Goal: Task Accomplishment & Management: Manage account settings

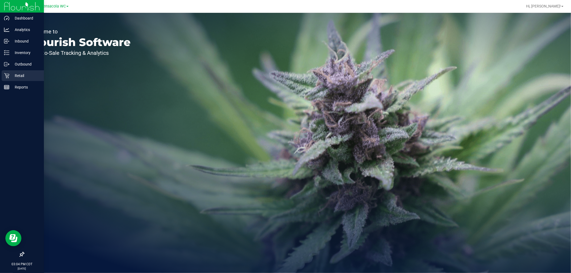
click at [3, 75] on div "Retail" at bounding box center [23, 75] width 42 height 11
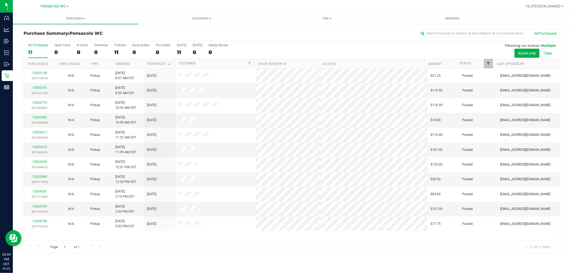
click at [488, 62] on span "Filter" at bounding box center [489, 64] width 4 height 4
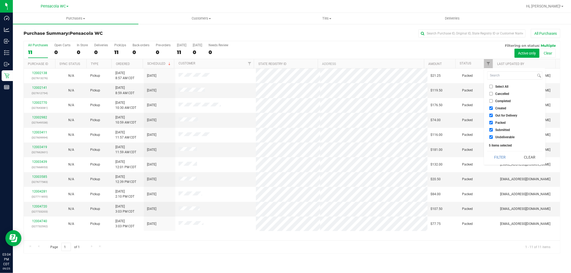
click at [491, 88] on input "Select All" at bounding box center [491, 86] width 3 height 3
checkbox input "true"
click at [491, 88] on input "Select All" at bounding box center [491, 86] width 3 height 3
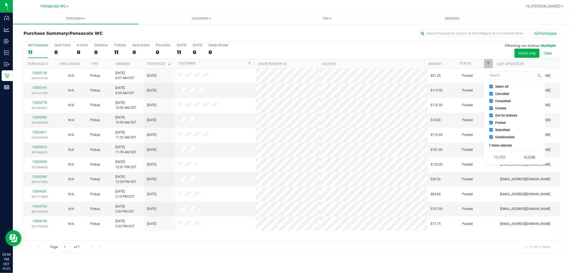
checkbox input "false"
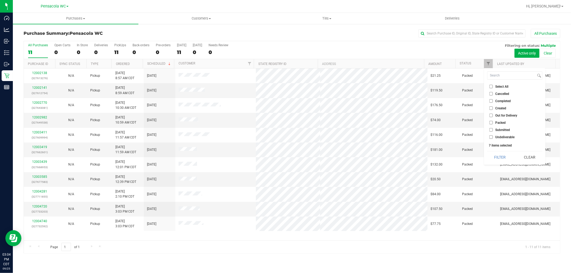
checkbox input "false"
click at [490, 129] on input "Submitted" at bounding box center [491, 129] width 3 height 3
checkbox input "true"
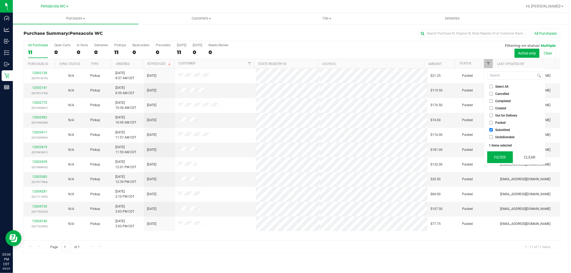
click at [495, 159] on button "Filter" at bounding box center [500, 158] width 26 height 12
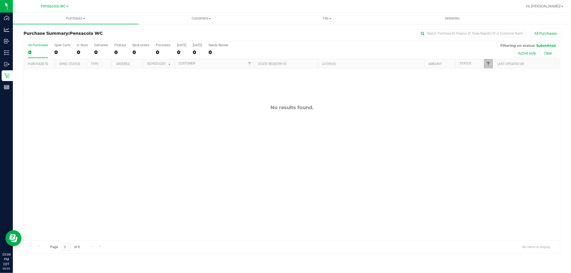
click at [487, 65] on span "Filter" at bounding box center [489, 64] width 4 height 4
click at [493, 121] on input "Packed" at bounding box center [491, 122] width 3 height 3
checkbox input "true"
click at [491, 158] on button "Filter" at bounding box center [500, 158] width 26 height 12
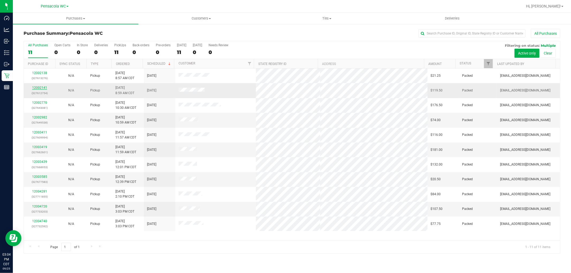
click at [44, 87] on link "12002141" at bounding box center [39, 88] width 15 height 4
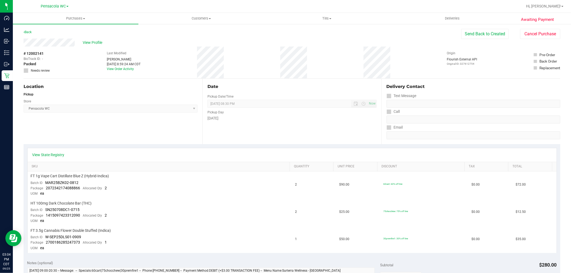
scroll to position [119, 0]
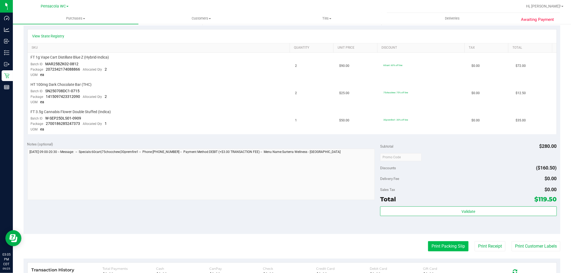
click at [447, 247] on button "Print Packing Slip" at bounding box center [448, 247] width 40 height 10
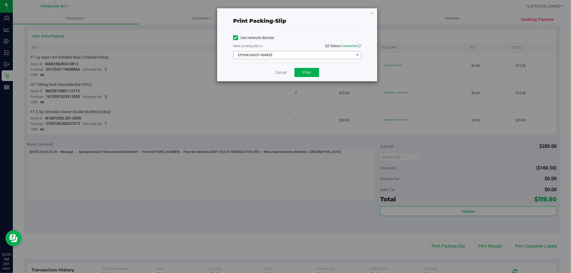
click at [288, 58] on span "EPSON-DADDY-YANKEE" at bounding box center [294, 54] width 121 height 7
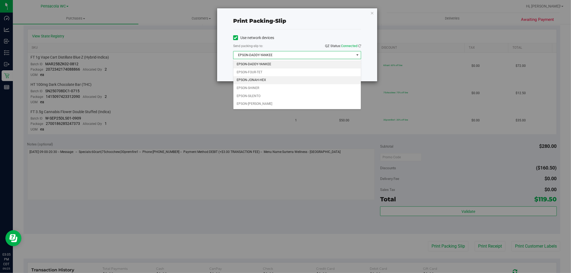
click at [274, 78] on li "EPSON-JONAH-HEX" at bounding box center [297, 80] width 127 height 8
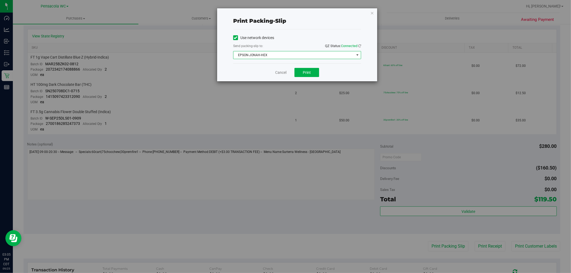
click at [280, 57] on span "EPSON-JONAH-HEX" at bounding box center [294, 54] width 121 height 7
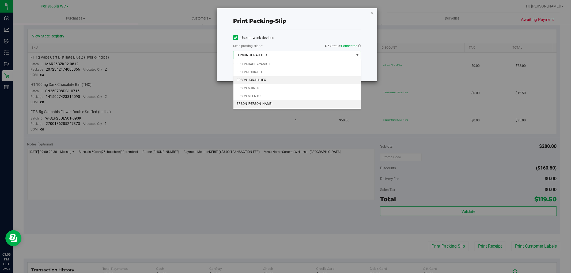
click at [274, 106] on li "EPSON-[PERSON_NAME]" at bounding box center [297, 104] width 127 height 8
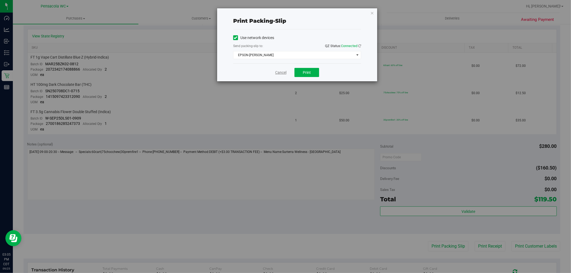
click at [283, 73] on link "Cancel" at bounding box center [280, 73] width 11 height 6
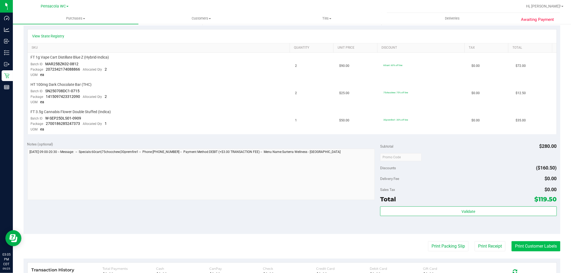
click at [517, 248] on button "Print Customer Labels" at bounding box center [536, 247] width 49 height 10
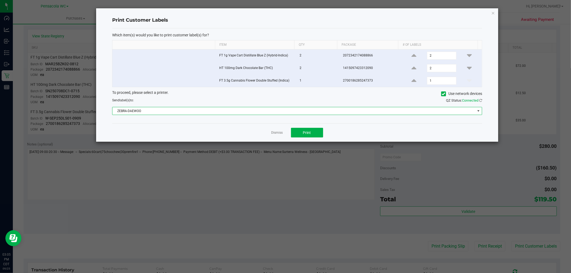
click at [291, 111] on span "ZEBRA-DAEWOO" at bounding box center [293, 110] width 363 height 7
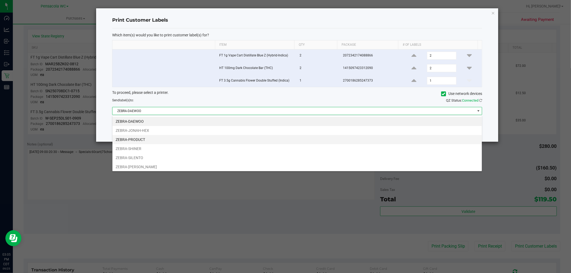
scroll to position [8, 370]
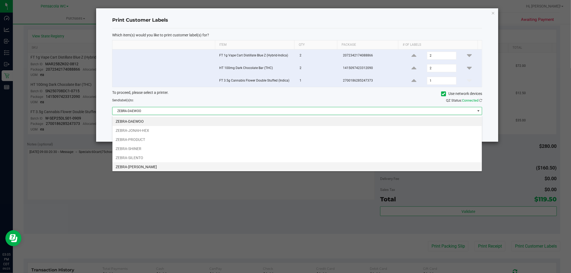
click at [147, 168] on li "ZEBRA-TERRY-MACALMON" at bounding box center [297, 167] width 370 height 9
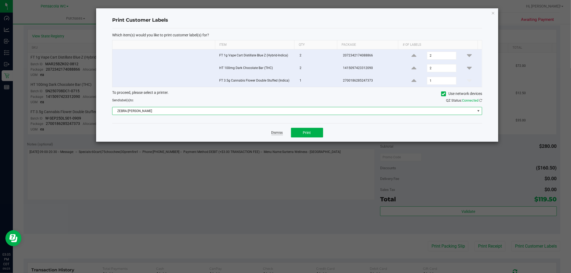
click at [282, 133] on link "Dismiss" at bounding box center [278, 133] width 12 height 5
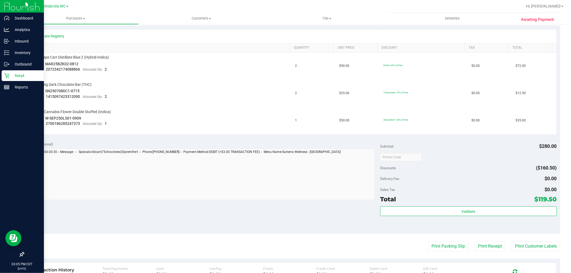
click at [5, 76] on icon at bounding box center [6, 75] width 5 height 5
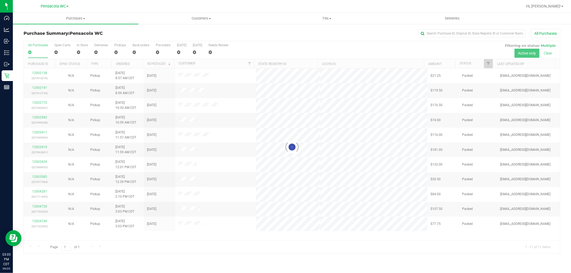
click at [487, 64] on div at bounding box center [292, 147] width 537 height 212
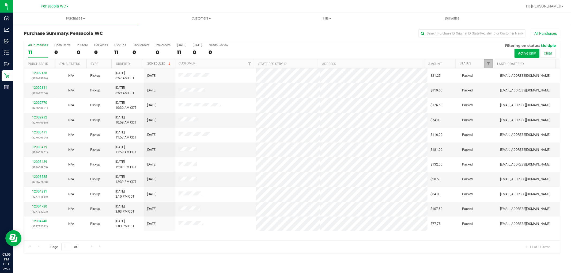
click at [487, 64] on span "Filter" at bounding box center [489, 64] width 4 height 4
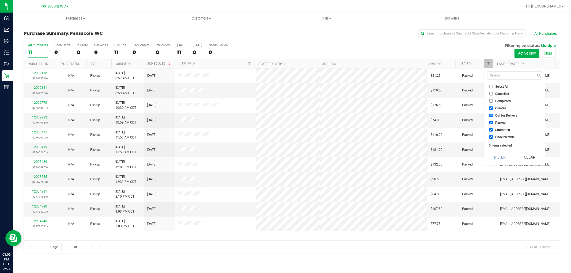
click at [492, 85] on input "Select All" at bounding box center [491, 86] width 3 height 3
checkbox input "true"
click at [492, 85] on input "Select All" at bounding box center [491, 86] width 3 height 3
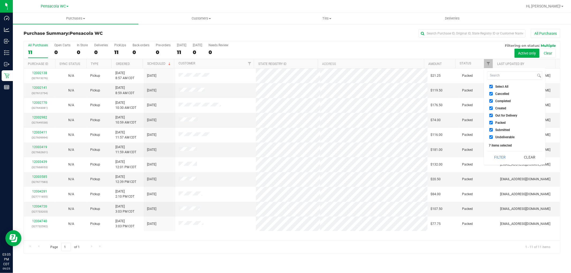
checkbox input "false"
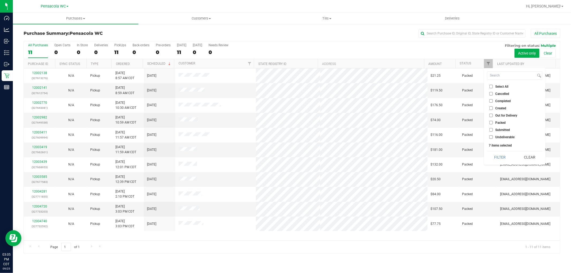
checkbox input "false"
click at [496, 132] on span "Submitted" at bounding box center [503, 130] width 15 height 3
click at [493, 132] on input "Submitted" at bounding box center [491, 129] width 3 height 3
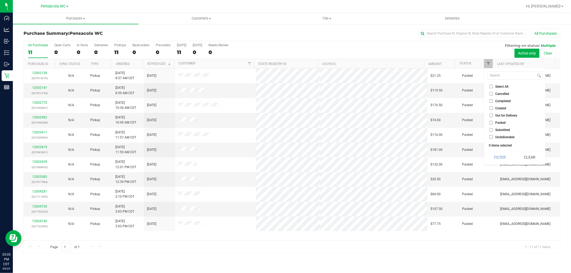
checkbox input "true"
click at [496, 157] on button "Filter" at bounding box center [500, 158] width 26 height 12
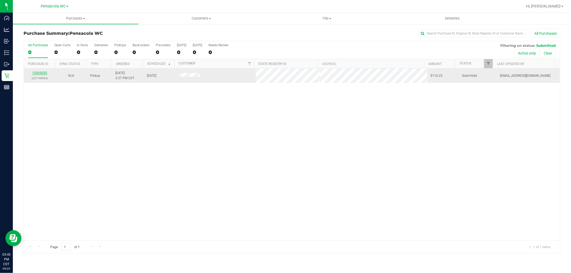
click at [37, 73] on link "12005055" at bounding box center [39, 73] width 15 height 4
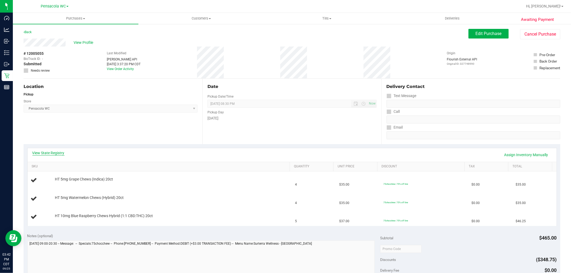
click at [53, 151] on link "View State Registry" at bounding box center [48, 153] width 32 height 5
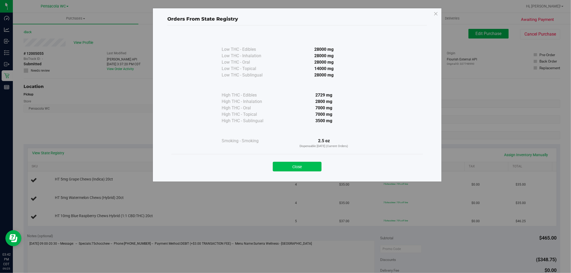
click at [291, 169] on button "Close" at bounding box center [297, 167] width 49 height 10
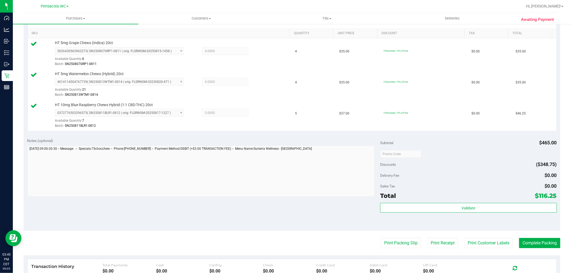
scroll to position [149, 0]
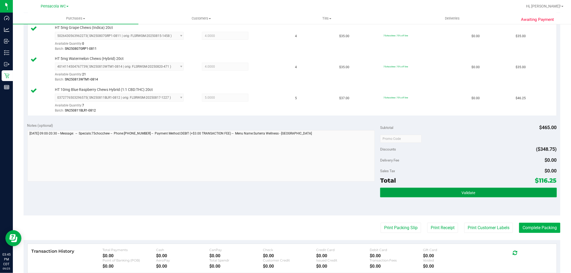
click at [477, 193] on button "Validate" at bounding box center [468, 193] width 177 height 10
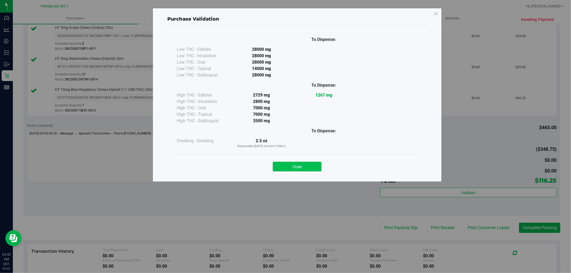
click at [314, 165] on button "Close" at bounding box center [297, 167] width 49 height 10
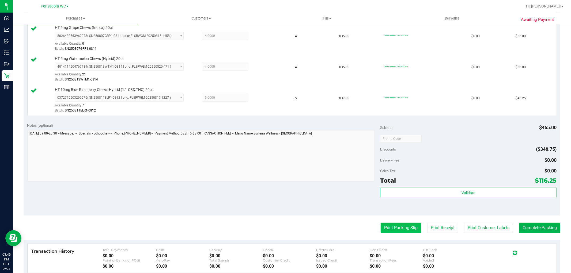
click at [401, 233] on button "Print Packing Slip" at bounding box center [401, 228] width 40 height 10
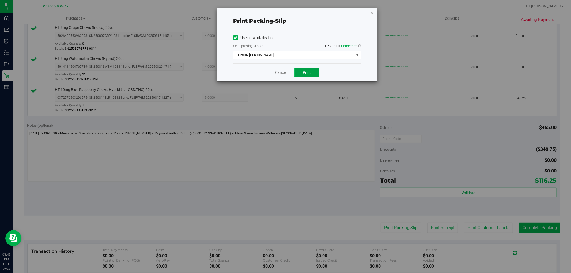
click at [307, 70] on span "Print" at bounding box center [307, 72] width 8 height 4
click at [282, 69] on div "Cancel Print" at bounding box center [297, 72] width 128 height 18
click at [280, 75] on link "Cancel" at bounding box center [280, 73] width 11 height 6
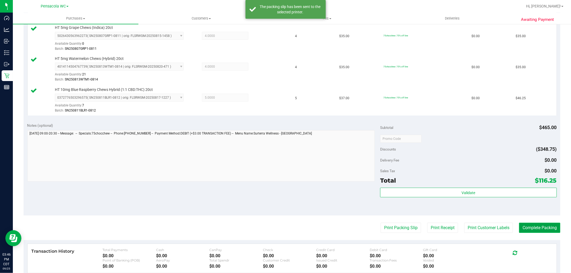
click at [519, 226] on button "Complete Packing" at bounding box center [539, 228] width 41 height 10
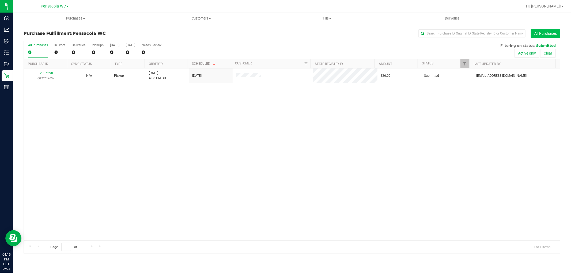
click at [547, 34] on button "All Purchases" at bounding box center [545, 33] width 29 height 9
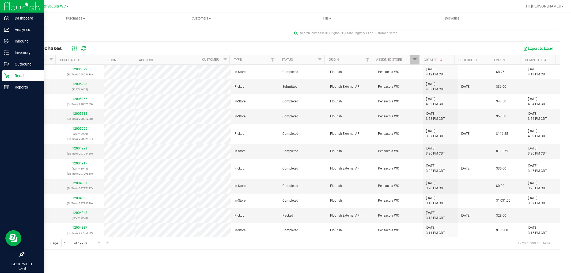
click at [3, 74] on div "Retail" at bounding box center [23, 75] width 42 height 11
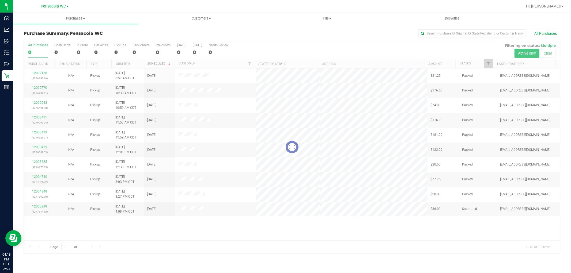
click at [489, 64] on div at bounding box center [292, 147] width 537 height 212
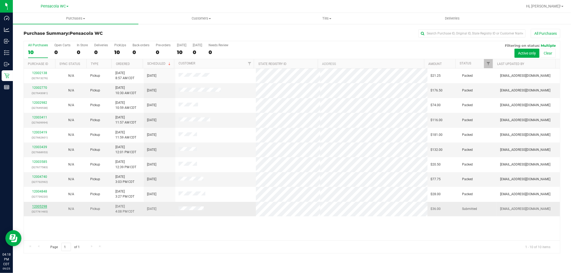
click at [44, 206] on link "12005298" at bounding box center [39, 207] width 15 height 4
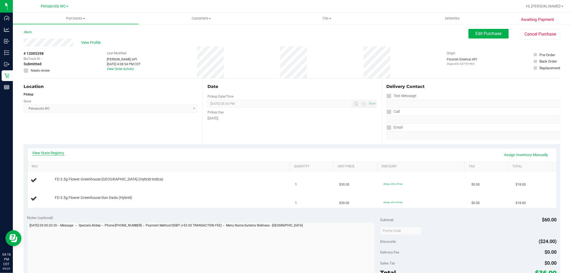
click at [50, 154] on link "View State Registry" at bounding box center [48, 153] width 32 height 5
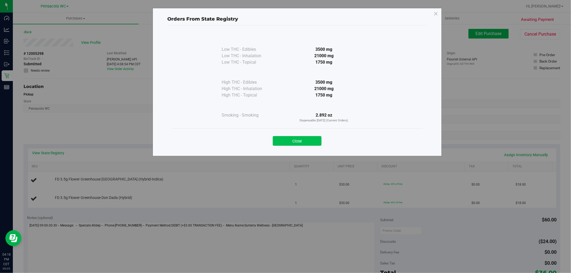
click at [308, 142] on button "Close" at bounding box center [297, 141] width 49 height 10
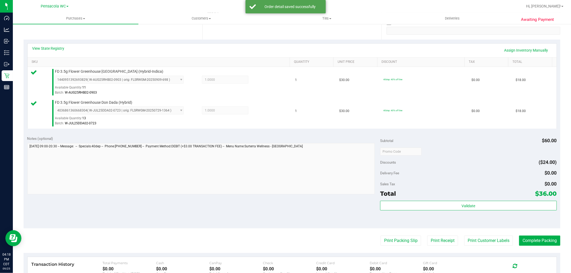
scroll to position [109, 0]
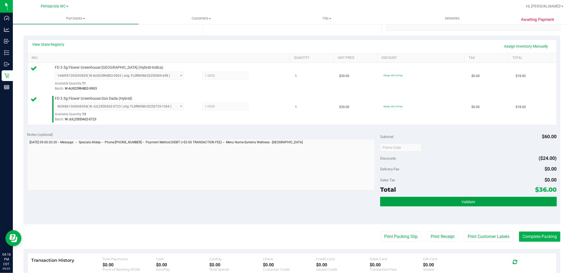
click at [496, 198] on button "Validate" at bounding box center [468, 202] width 177 height 10
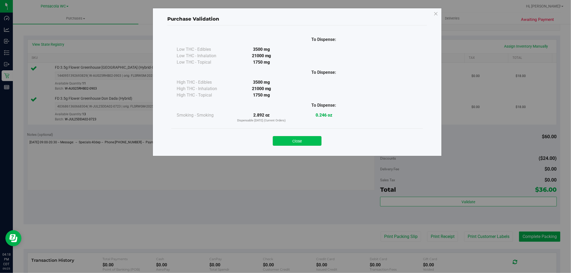
click at [311, 141] on button "Close" at bounding box center [297, 141] width 49 height 10
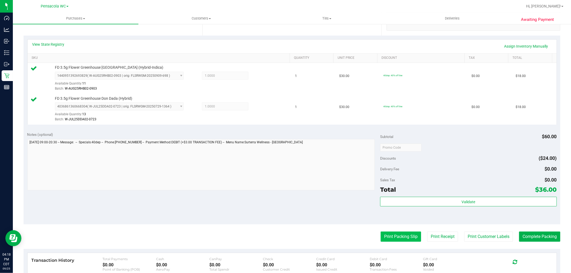
click at [399, 236] on button "Print Packing Slip" at bounding box center [401, 237] width 40 height 10
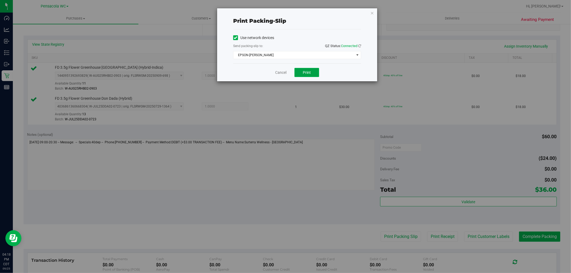
click at [307, 76] on button "Print" at bounding box center [307, 72] width 25 height 9
click at [286, 74] on link "Cancel" at bounding box center [280, 73] width 11 height 6
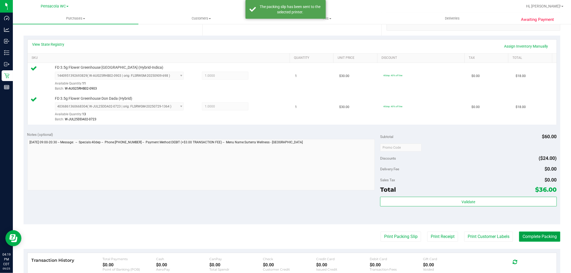
click at [535, 233] on button "Complete Packing" at bounding box center [539, 237] width 41 height 10
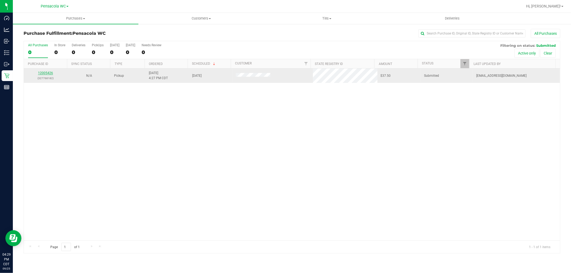
click at [41, 74] on link "12005426" at bounding box center [45, 73] width 15 height 4
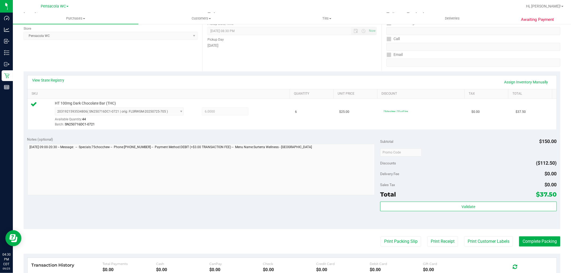
scroll to position [89, 0]
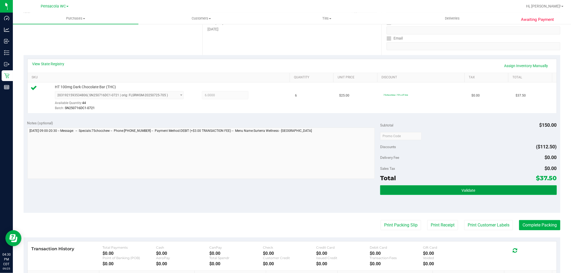
click at [417, 189] on button "Validate" at bounding box center [468, 191] width 177 height 10
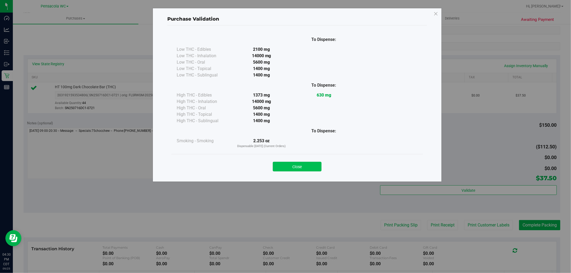
click at [307, 164] on button "Close" at bounding box center [297, 167] width 49 height 10
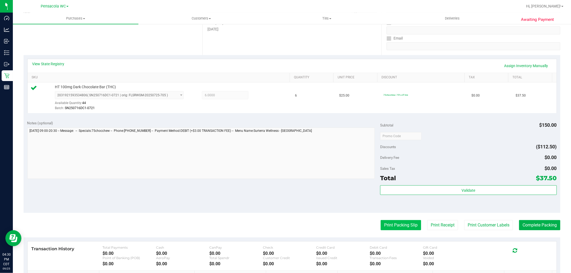
click at [387, 227] on button "Print Packing Slip" at bounding box center [401, 225] width 40 height 10
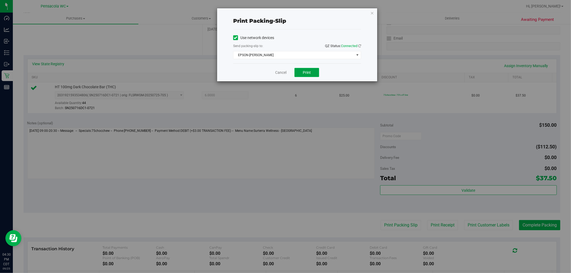
click at [304, 75] on button "Print" at bounding box center [307, 72] width 25 height 9
click at [280, 74] on link "Cancel" at bounding box center [280, 73] width 11 height 6
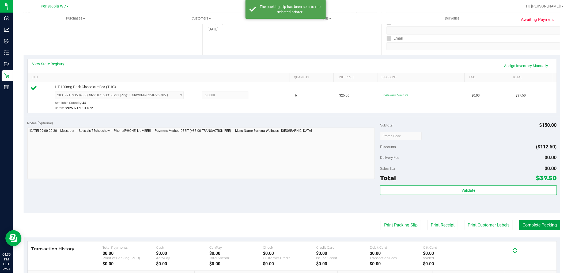
click at [534, 223] on button "Complete Packing" at bounding box center [539, 225] width 41 height 10
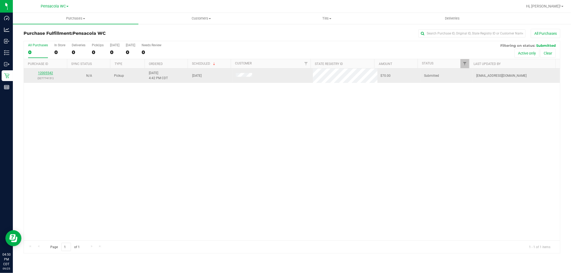
click at [42, 73] on link "12005542" at bounding box center [45, 73] width 15 height 4
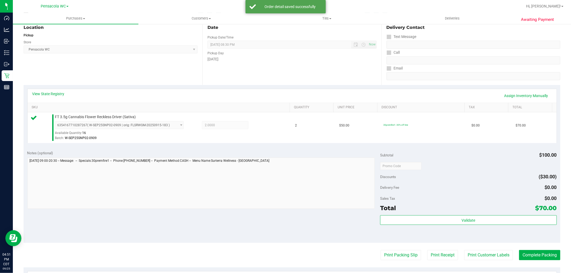
scroll to position [59, 0]
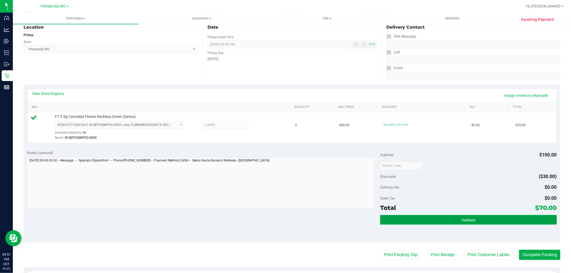
click at [442, 218] on button "Validate" at bounding box center [468, 220] width 177 height 10
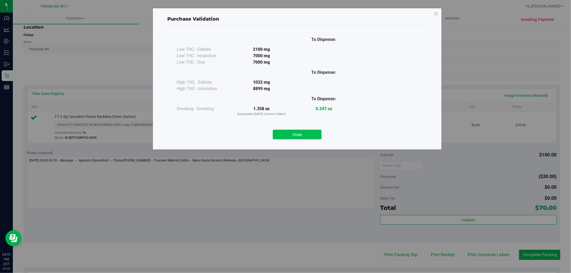
click at [307, 134] on button "Close" at bounding box center [297, 135] width 49 height 10
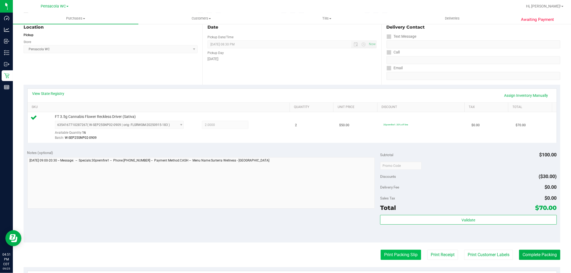
click at [400, 253] on button "Print Packing Slip" at bounding box center [401, 255] width 40 height 10
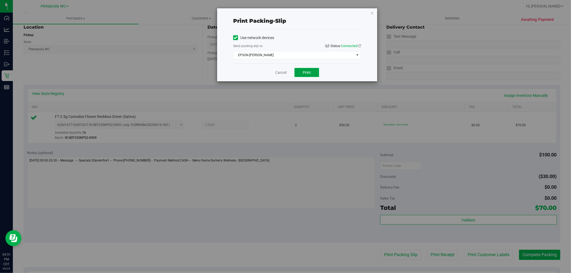
drag, startPoint x: 309, startPoint y: 70, endPoint x: 305, endPoint y: 70, distance: 4.6
click at [309, 70] on button "Print" at bounding box center [307, 72] width 25 height 9
click at [373, 13] on icon "button" at bounding box center [372, 13] width 4 height 6
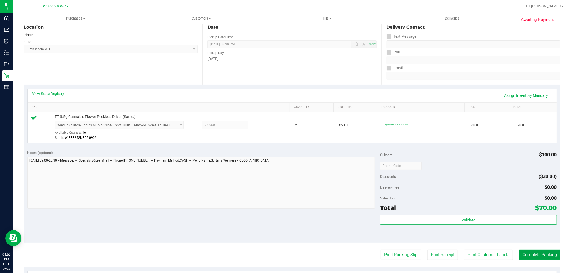
click at [539, 256] on button "Complete Packing" at bounding box center [539, 255] width 41 height 10
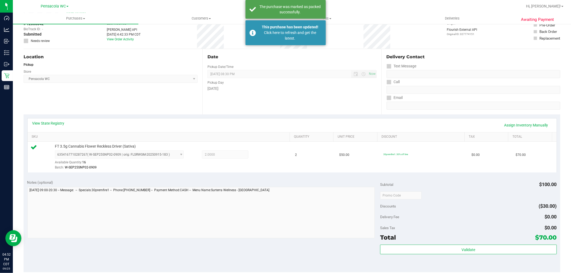
scroll to position [0, 0]
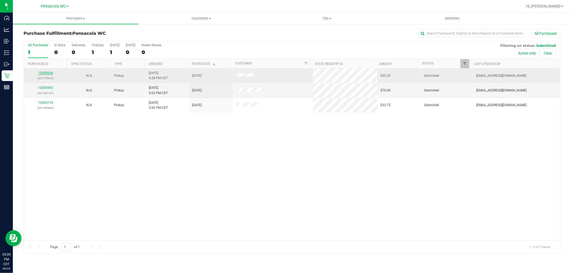
click at [47, 73] on link "12005656" at bounding box center [45, 73] width 15 height 4
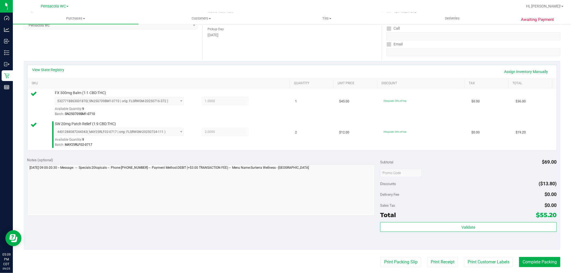
scroll to position [83, 0]
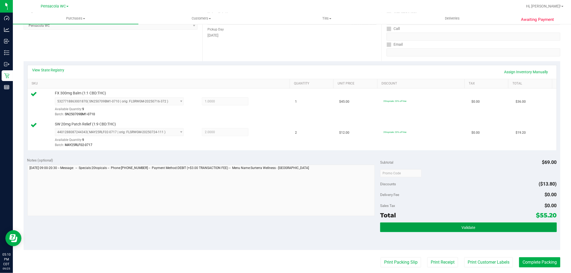
click at [459, 225] on button "Validate" at bounding box center [468, 228] width 177 height 10
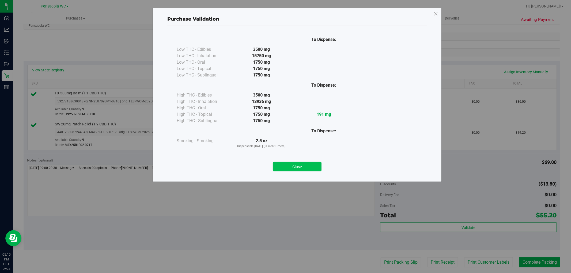
click at [302, 171] on button "Close" at bounding box center [297, 167] width 49 height 10
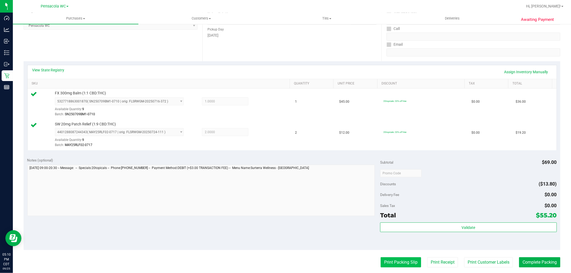
click at [401, 260] on button "Print Packing Slip" at bounding box center [401, 263] width 40 height 10
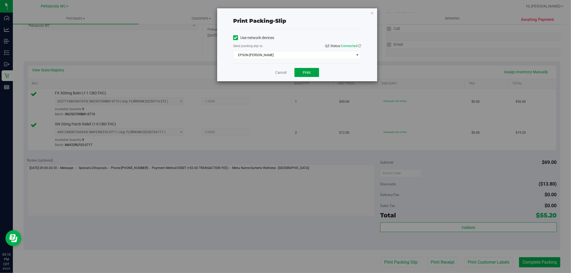
click at [307, 75] on button "Print" at bounding box center [307, 72] width 25 height 9
click at [283, 71] on link "Cancel" at bounding box center [280, 73] width 11 height 6
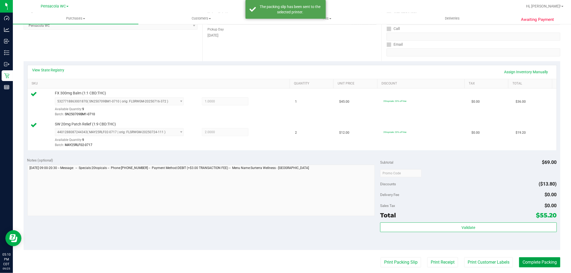
click at [542, 267] on button "Complete Packing" at bounding box center [539, 263] width 41 height 10
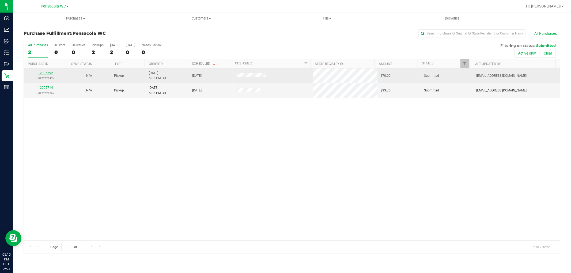
click at [47, 73] on link "12005692" at bounding box center [45, 73] width 15 height 4
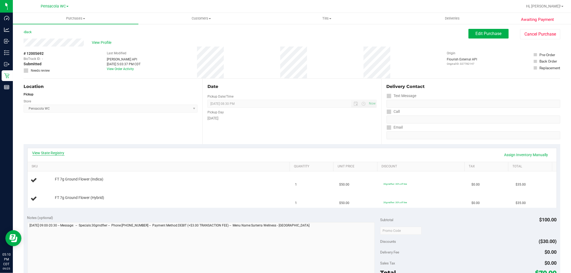
click at [45, 153] on link "View State Registry" at bounding box center [48, 153] width 32 height 5
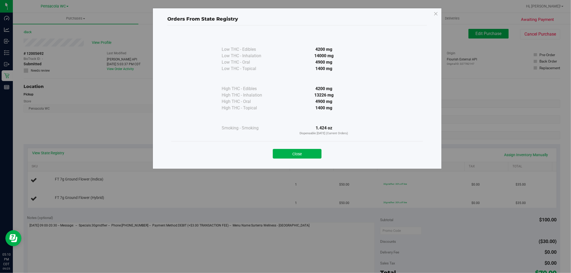
click at [292, 153] on button "Close" at bounding box center [297, 154] width 49 height 10
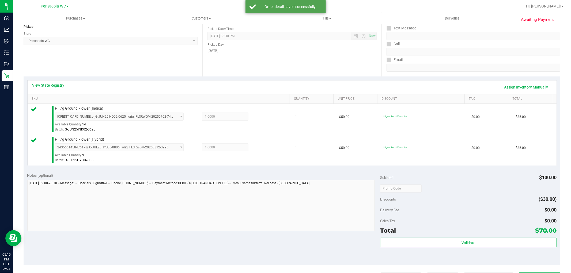
scroll to position [71, 0]
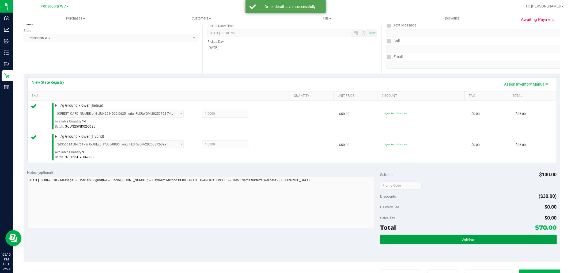
click at [464, 240] on span "Validate" at bounding box center [469, 240] width 14 height 4
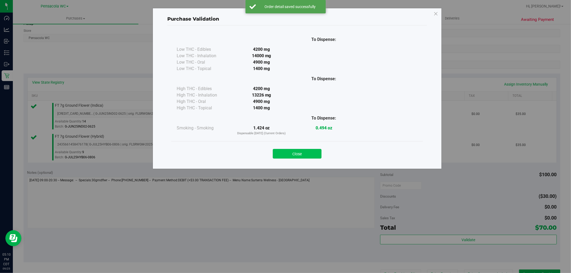
click at [288, 152] on button "Close" at bounding box center [297, 154] width 49 height 10
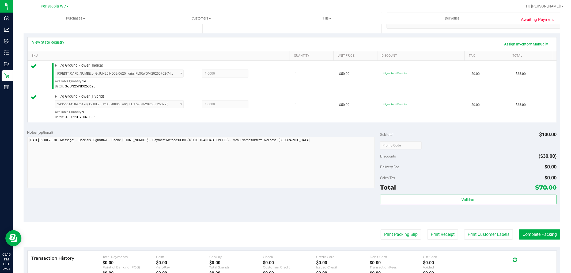
scroll to position [141, 0]
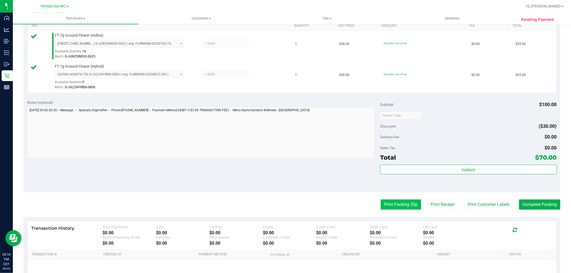
click at [396, 205] on button "Print Packing Slip" at bounding box center [401, 205] width 40 height 10
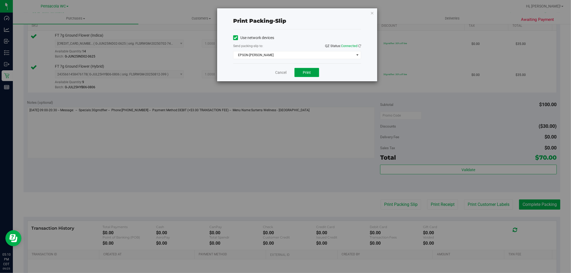
click at [303, 70] on button "Print" at bounding box center [307, 72] width 25 height 9
click at [280, 71] on link "Cancel" at bounding box center [280, 73] width 11 height 6
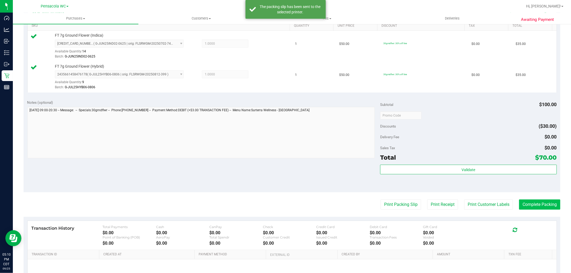
click at [550, 202] on button "Complete Packing" at bounding box center [539, 205] width 41 height 10
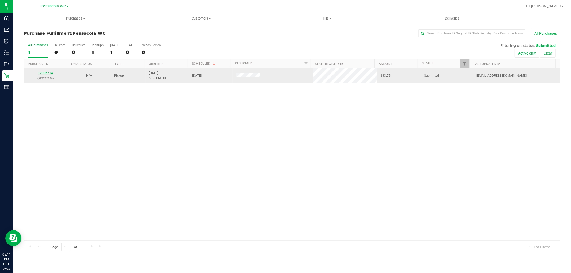
click at [44, 71] on link "12005714" at bounding box center [45, 73] width 15 height 4
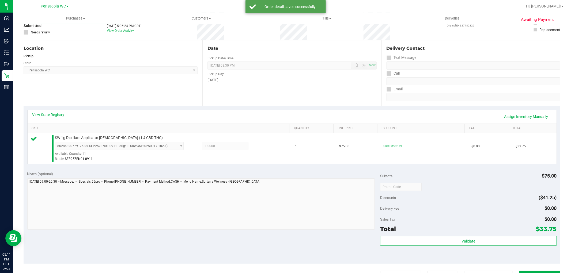
scroll to position [62, 0]
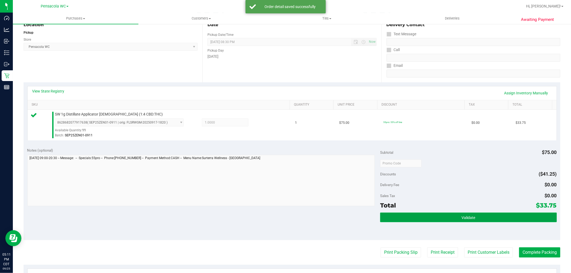
click at [480, 214] on button "Validate" at bounding box center [468, 218] width 177 height 10
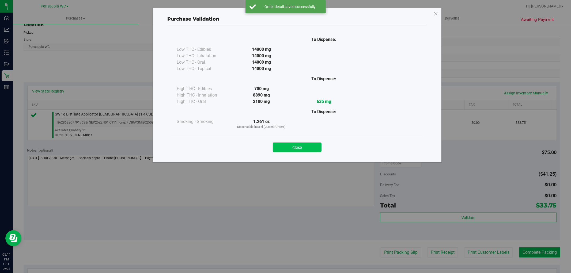
click at [310, 152] on button "Close" at bounding box center [297, 148] width 49 height 10
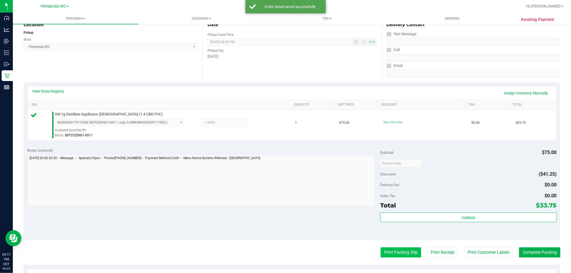
click at [402, 254] on button "Print Packing Slip" at bounding box center [401, 253] width 40 height 10
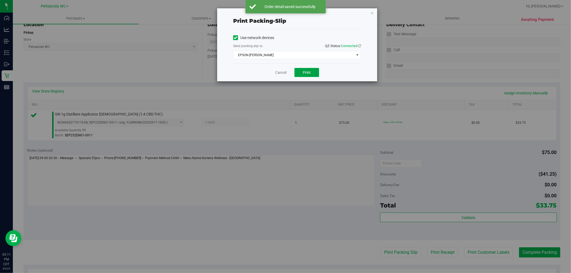
click at [310, 74] on span "Print" at bounding box center [307, 72] width 8 height 4
click at [283, 73] on link "Cancel" at bounding box center [280, 73] width 11 height 6
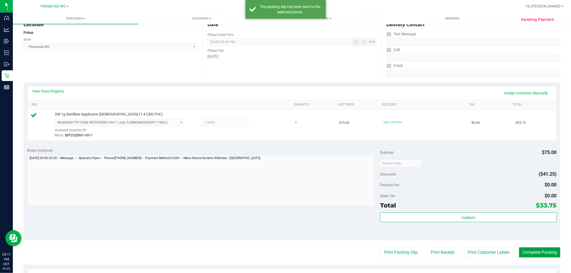
click at [553, 255] on button "Complete Packing" at bounding box center [539, 253] width 41 height 10
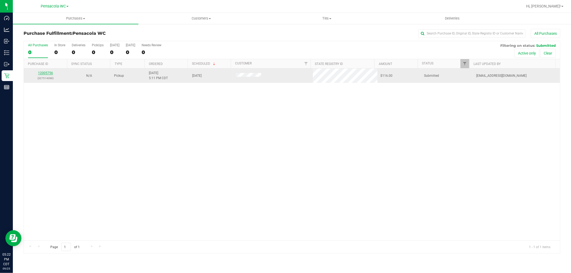
click at [49, 72] on link "12005756" at bounding box center [45, 73] width 15 height 4
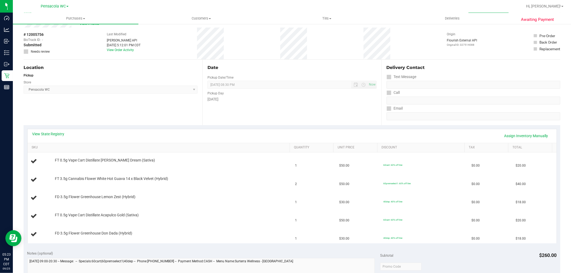
scroll to position [30, 0]
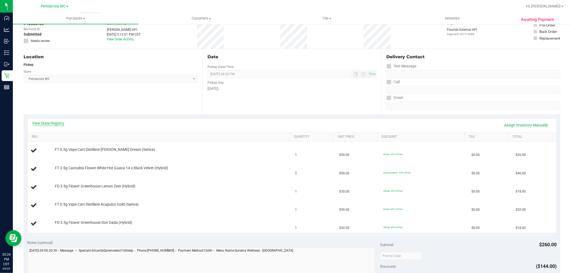
click at [55, 123] on link "View State Registry" at bounding box center [48, 123] width 32 height 5
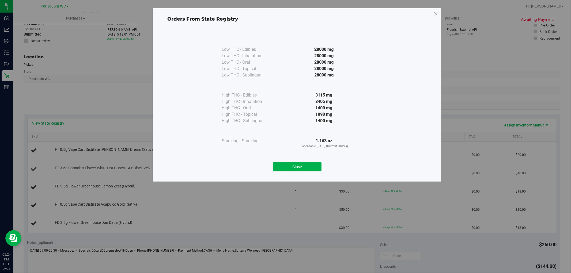
click at [318, 169] on button "Close" at bounding box center [297, 167] width 49 height 10
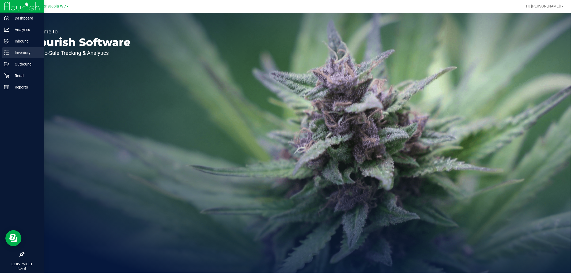
click at [21, 51] on p "Inventory" at bounding box center [25, 53] width 32 height 6
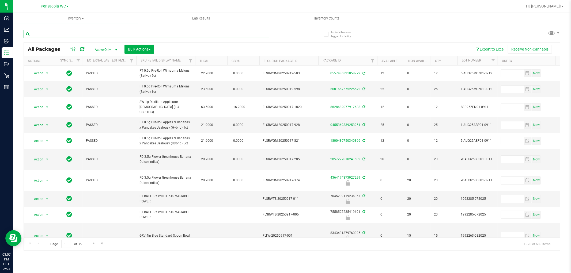
click at [81, 36] on input "text" at bounding box center [147, 34] width 246 height 8
type input "7080045543511793"
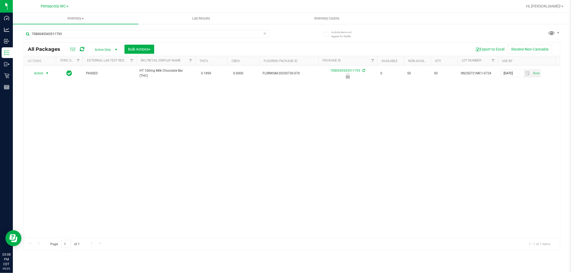
click at [41, 72] on span "Action" at bounding box center [36, 73] width 14 height 7
click at [38, 140] on li "Unlock package" at bounding box center [46, 137] width 34 height 8
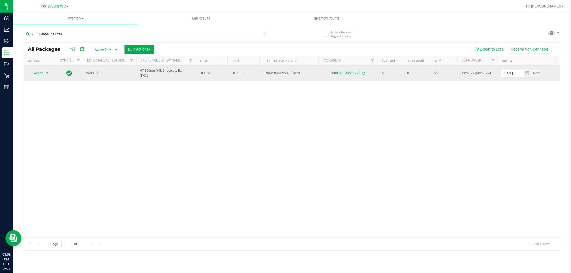
click at [45, 70] on span "select" at bounding box center [47, 73] width 7 height 7
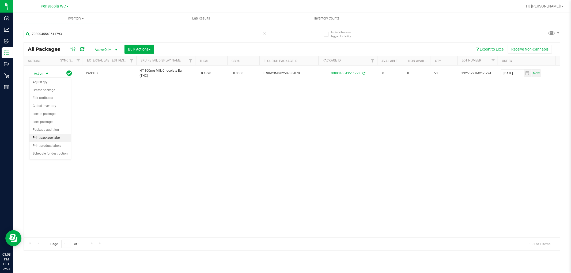
click at [55, 140] on li "Print package label" at bounding box center [50, 138] width 42 height 8
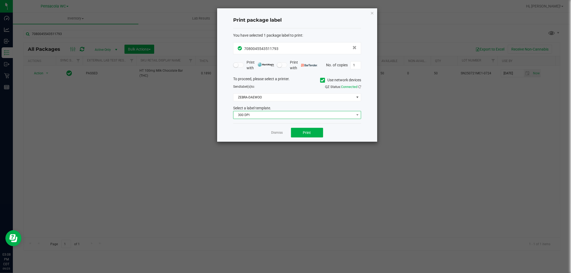
click at [267, 114] on span "300 DPI" at bounding box center [294, 114] width 121 height 7
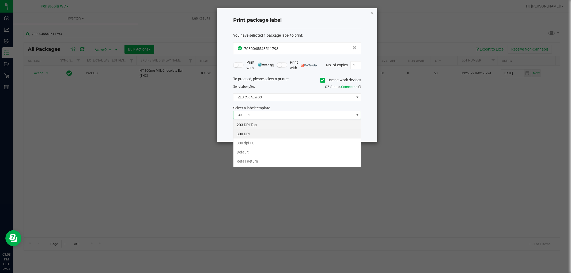
scroll to position [8, 128]
click at [261, 126] on li "203 DPI Test" at bounding box center [297, 125] width 127 height 9
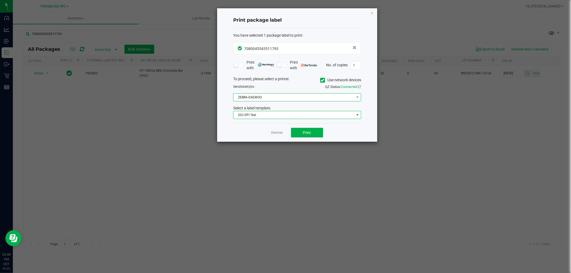
click at [268, 97] on span "ZEBRA-DAEWOO" at bounding box center [294, 97] width 121 height 7
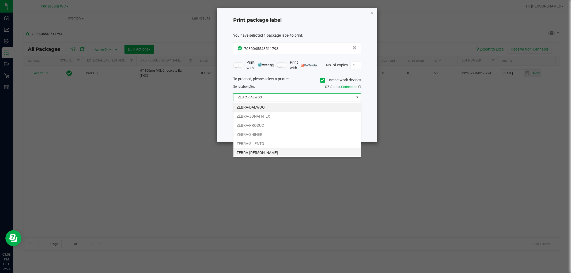
click at [270, 154] on li "ZEBRA-TERRY-MACALMON" at bounding box center [297, 152] width 127 height 9
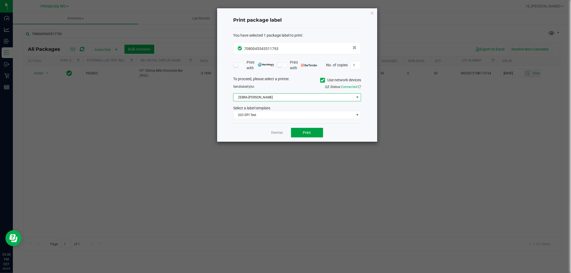
click at [301, 135] on button "Print" at bounding box center [307, 133] width 32 height 10
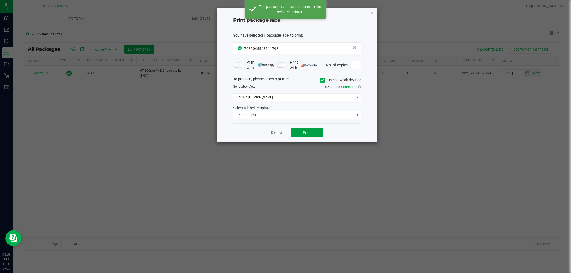
click at [301, 135] on button "Print" at bounding box center [307, 133] width 32 height 10
click at [279, 134] on link "Dismiss" at bounding box center [278, 133] width 12 height 5
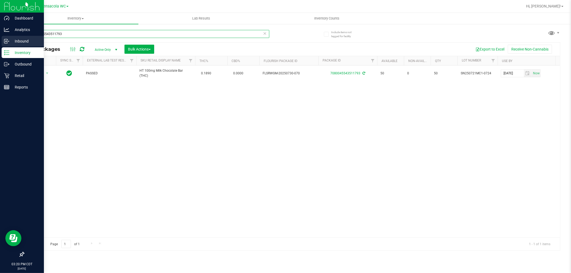
drag, startPoint x: 78, startPoint y: 36, endPoint x: 0, endPoint y: 36, distance: 78.2
click at [0, 36] on div "Dashboard Analytics Inbound Inventory Outbound Retail Reports 03:20 PM CDT 09/2…" at bounding box center [285, 136] width 571 height 273
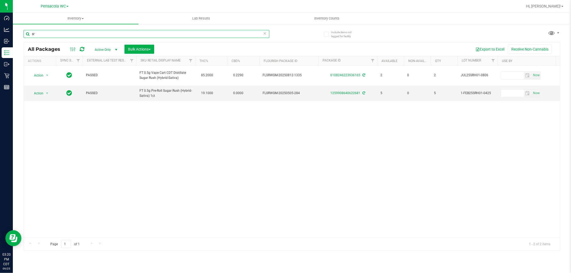
type input "s"
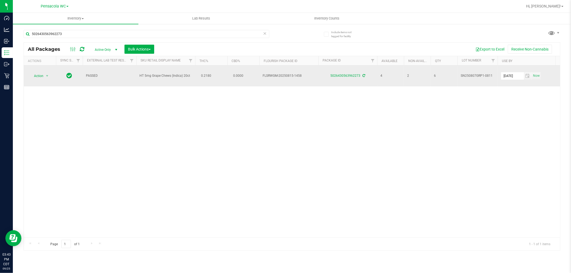
drag, startPoint x: 140, startPoint y: 77, endPoint x: 190, endPoint y: 77, distance: 50.6
drag, startPoint x: 186, startPoint y: 78, endPoint x: 181, endPoint y: 80, distance: 5.8
click at [186, 78] on span "HT 5mg Grape Chews (Indica) 20ct" at bounding box center [166, 75] width 52 height 5
click at [147, 79] on td "HT 5mg Grape Chews (Indica) 20ct" at bounding box center [165, 76] width 59 height 21
drag, startPoint x: 138, startPoint y: 78, endPoint x: 189, endPoint y: 77, distance: 50.4
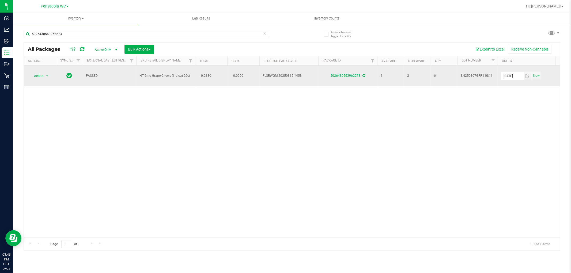
click at [189, 77] on td "HT 5mg Grape Chews (Indica) 20ct" at bounding box center [165, 76] width 59 height 21
copy span "HT 5mg Grape Chews (Indica) 20ct"
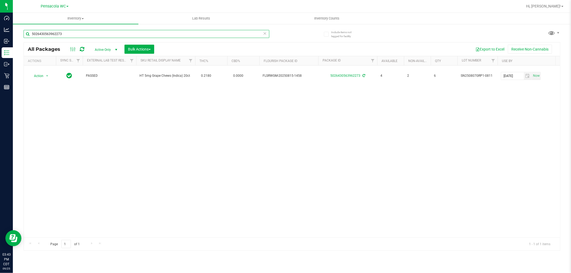
click at [107, 36] on input "5026430563962273" at bounding box center [147, 34] width 246 height 8
paste input "HT 5mg Grape Chews (Indica) 20ct"
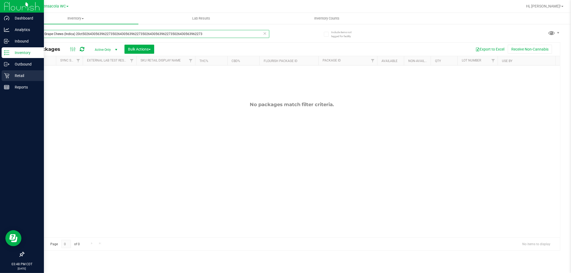
drag, startPoint x: 223, startPoint y: 34, endPoint x: 0, endPoint y: 71, distance: 226.5
click at [0, 71] on div "Dashboard Analytics Inbound Inventory Outbound Retail Reports 03:48 PM CDT 09/2…" at bounding box center [285, 136] width 571 height 273
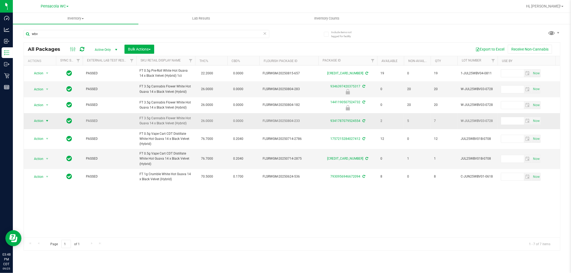
click at [42, 122] on span "Action" at bounding box center [36, 120] width 14 height 7
click at [44, 185] on li "Print package label" at bounding box center [50, 186] width 42 height 8
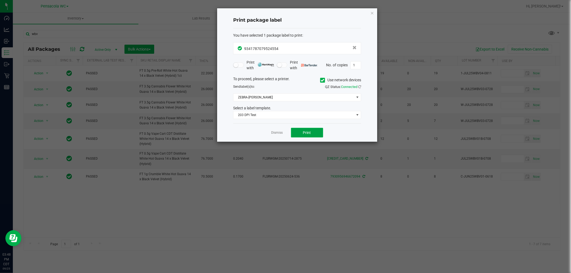
click at [314, 136] on button "Print" at bounding box center [307, 133] width 32 height 10
click at [279, 132] on link "Dismiss" at bounding box center [278, 133] width 12 height 5
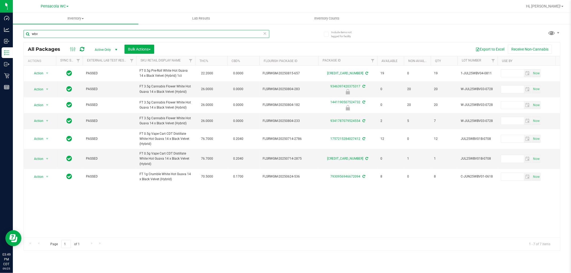
click at [42, 36] on input "wbv" at bounding box center [147, 34] width 246 height 8
type input "9346397420375317"
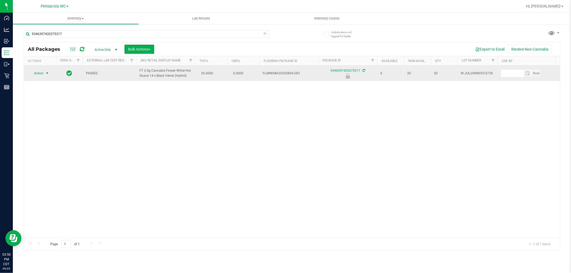
click at [41, 73] on span "Action" at bounding box center [36, 73] width 14 height 7
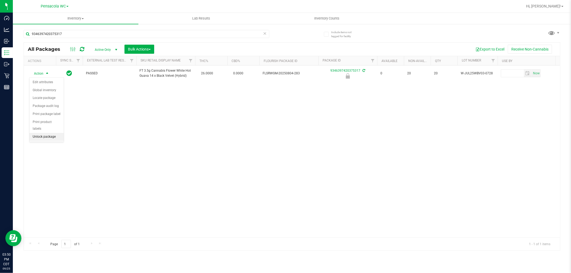
click at [44, 135] on li "Unlock package" at bounding box center [46, 137] width 34 height 8
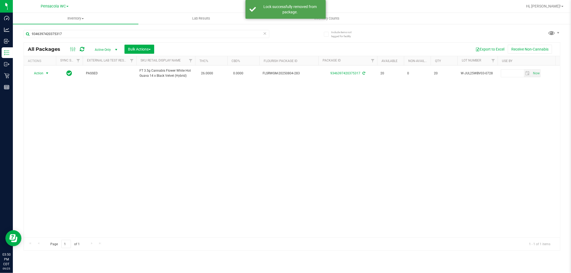
click at [40, 73] on span "Action" at bounding box center [36, 73] width 14 height 7
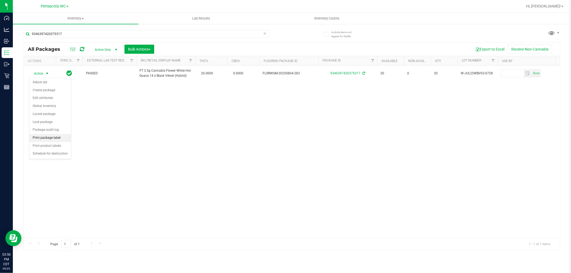
click at [42, 137] on li "Print package label" at bounding box center [50, 138] width 42 height 8
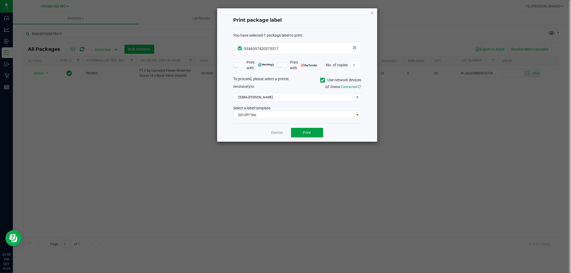
click at [293, 136] on button "Print" at bounding box center [307, 133] width 32 height 10
click at [276, 133] on link "Dismiss" at bounding box center [278, 133] width 12 height 5
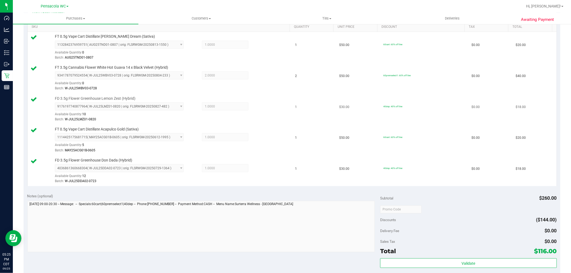
scroll to position [178, 0]
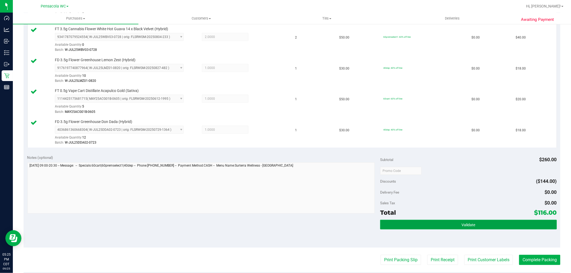
click at [430, 221] on button "Validate" at bounding box center [468, 225] width 177 height 10
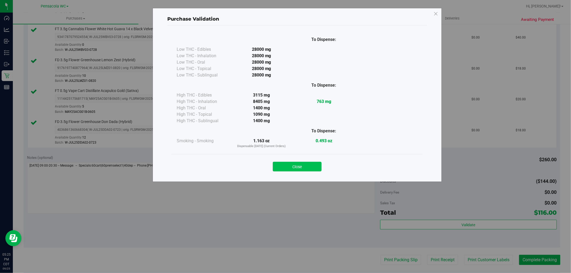
click at [310, 166] on button "Close" at bounding box center [297, 167] width 49 height 10
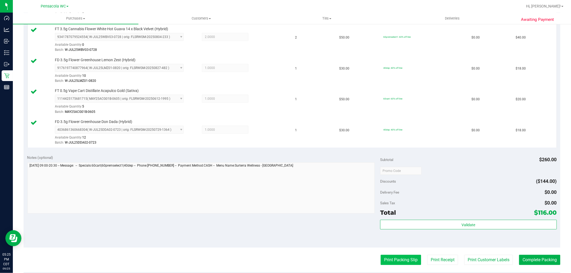
click at [398, 261] on button "Print Packing Slip" at bounding box center [401, 260] width 40 height 10
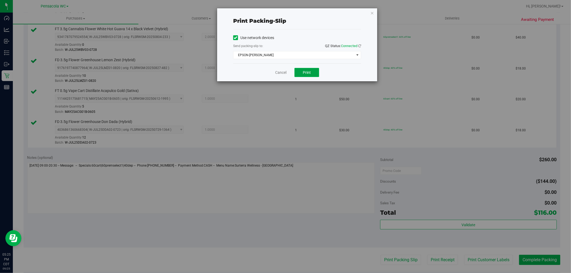
click at [309, 73] on span "Print" at bounding box center [307, 72] width 8 height 4
click at [281, 74] on link "Cancel" at bounding box center [280, 73] width 11 height 6
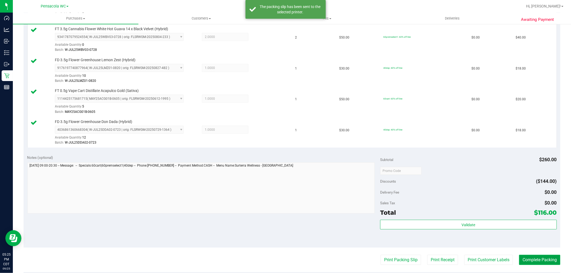
click at [520, 262] on button "Complete Packing" at bounding box center [539, 260] width 41 height 10
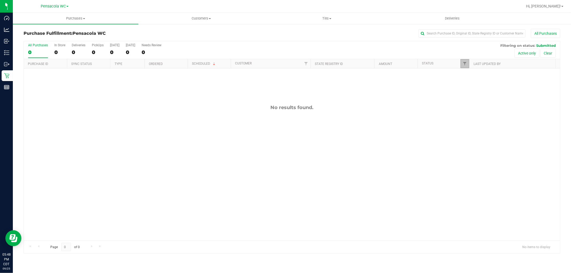
click at [462, 62] on link "Filter" at bounding box center [465, 63] width 9 height 9
click at [477, 123] on span "Packed" at bounding box center [477, 122] width 10 height 3
click at [468, 122] on input "Packed" at bounding box center [467, 122] width 3 height 3
checkbox input "true"
click at [473, 160] on button "Filter" at bounding box center [477, 158] width 26 height 12
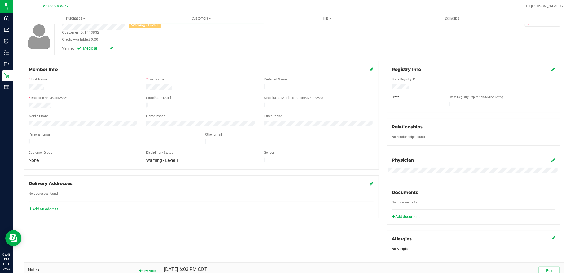
scroll to position [114, 0]
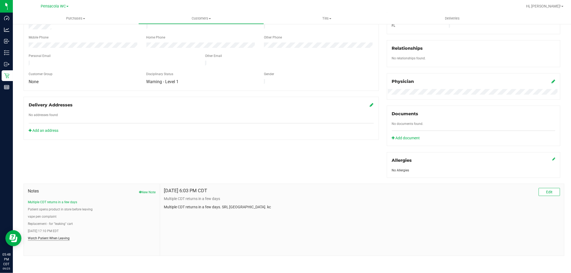
click at [57, 237] on button "Watch Patient When Leaving" at bounding box center [49, 238] width 42 height 5
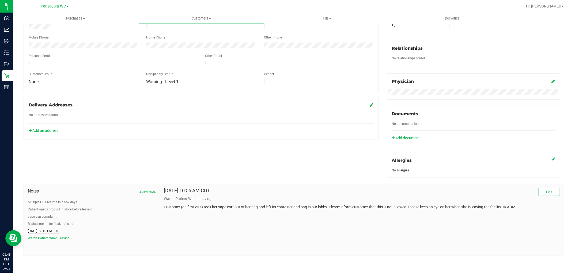
click at [52, 229] on button "7/1/2024 17:10 PM EDT" at bounding box center [43, 231] width 31 height 5
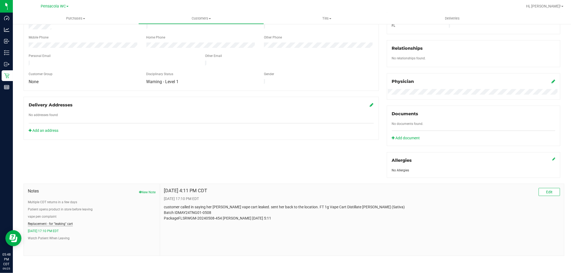
click at [54, 224] on button "Replacement - for "leaking" cart" at bounding box center [50, 224] width 45 height 5
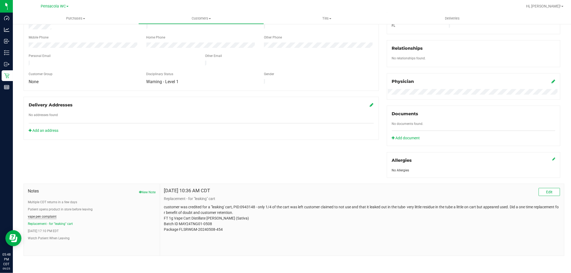
click at [50, 217] on button "vape pen complaint" at bounding box center [42, 217] width 29 height 5
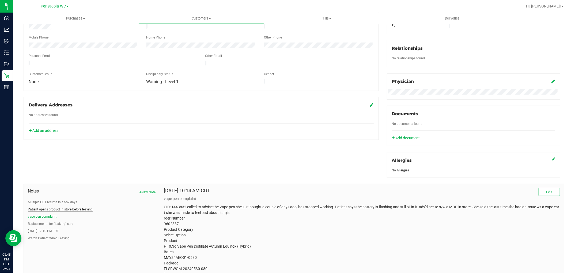
click at [66, 210] on button "Patient opens product in store before leaving" at bounding box center [60, 209] width 65 height 5
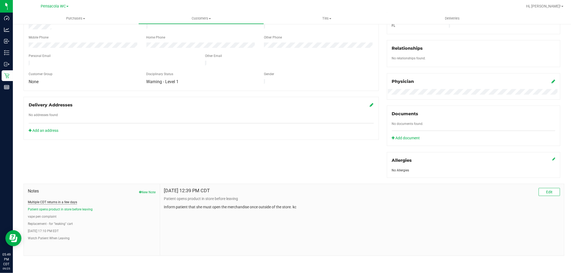
click at [70, 204] on button "Multiple CDT returns in a few days" at bounding box center [52, 202] width 49 height 5
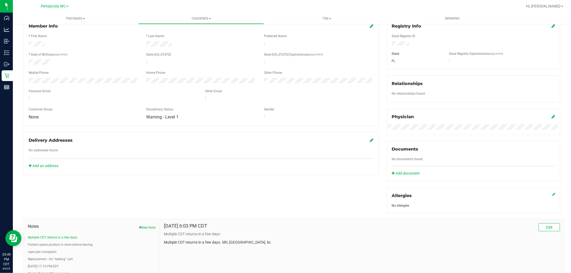
scroll to position [0, 0]
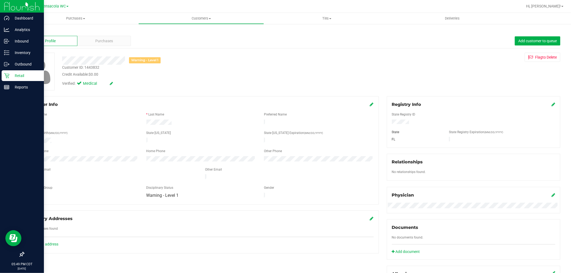
click at [7, 77] on icon at bounding box center [6, 75] width 5 height 5
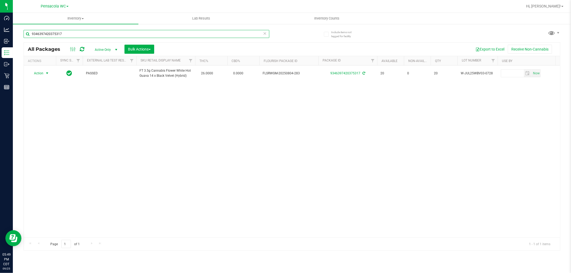
click at [81, 35] on input "9346397420375317" at bounding box center [147, 34] width 246 height 8
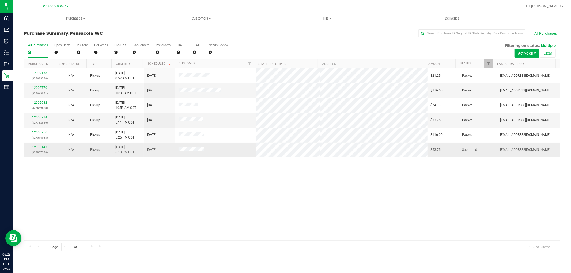
click at [42, 145] on div "12006143 (327807388)" at bounding box center [39, 150] width 25 height 10
click at [41, 148] on link "12006143" at bounding box center [39, 147] width 15 height 4
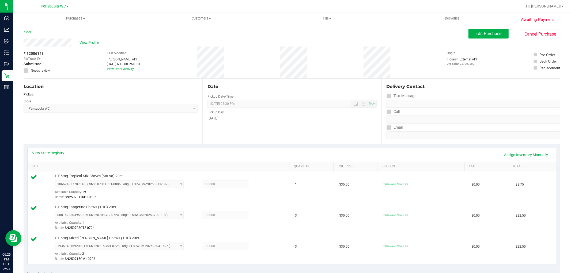
scroll to position [149, 0]
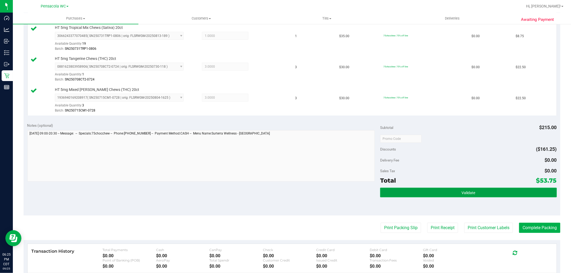
click at [464, 194] on span "Validate" at bounding box center [469, 193] width 14 height 4
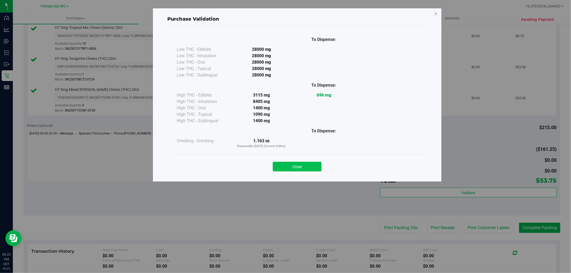
click at [314, 164] on button "Close" at bounding box center [297, 167] width 49 height 10
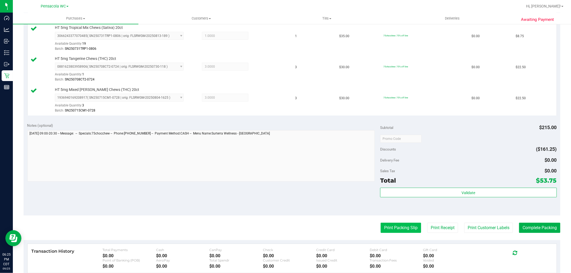
click at [391, 229] on button "Print Packing Slip" at bounding box center [401, 228] width 40 height 10
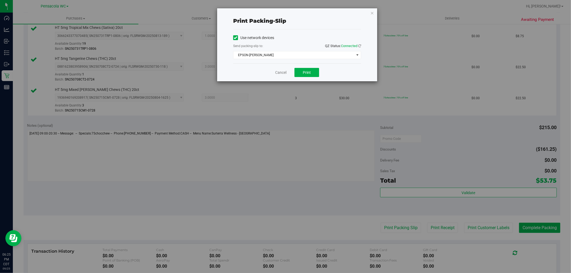
click at [303, 68] on div "Cancel Print" at bounding box center [297, 72] width 128 height 18
click at [312, 75] on button "Print" at bounding box center [307, 72] width 25 height 9
click at [285, 73] on link "Cancel" at bounding box center [280, 73] width 11 height 6
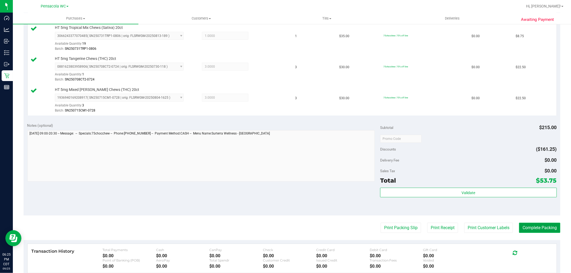
click at [520, 230] on button "Complete Packing" at bounding box center [539, 228] width 41 height 10
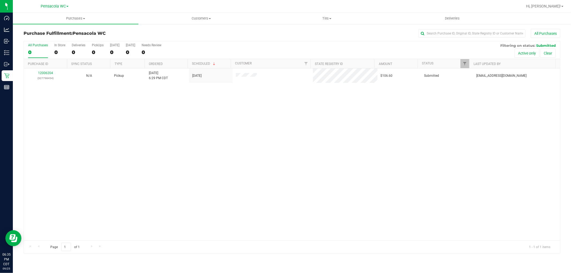
click at [163, 143] on div "12006204 (327798454) N/A Pickup [DATE] 6:29 PM CDT 9/25/2025 $106.60 Submitted …" at bounding box center [292, 155] width 537 height 172
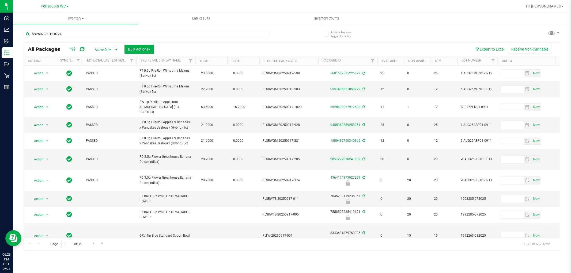
type input "SN250708CT2-0724"
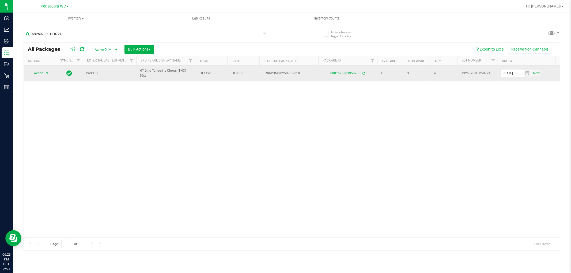
click at [43, 74] on span "Action" at bounding box center [36, 73] width 14 height 7
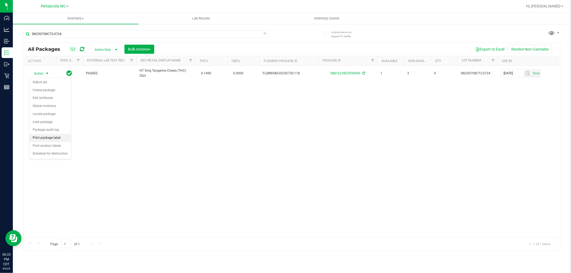
click at [49, 137] on li "Print package label" at bounding box center [50, 138] width 42 height 8
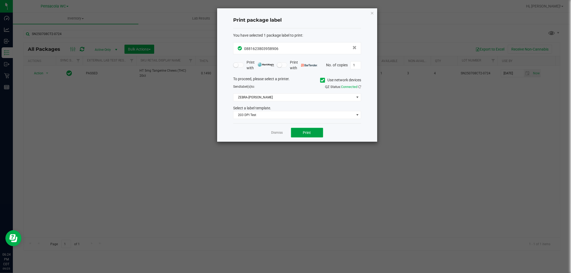
click at [297, 135] on button "Print" at bounding box center [307, 133] width 32 height 10
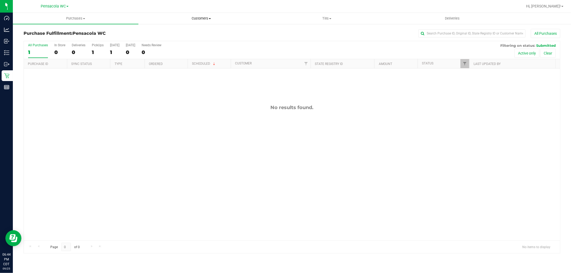
click at [208, 19] on span "Customers" at bounding box center [201, 18] width 125 height 5
click at [164, 30] on span "All customers" at bounding box center [157, 32] width 39 height 5
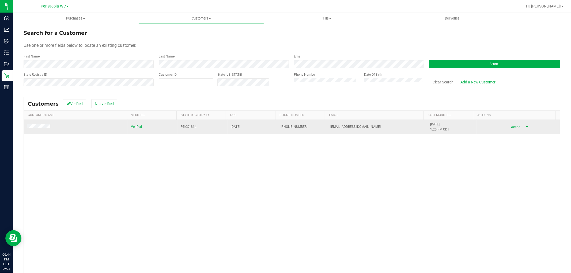
click at [514, 129] on span "Action" at bounding box center [515, 126] width 17 height 7
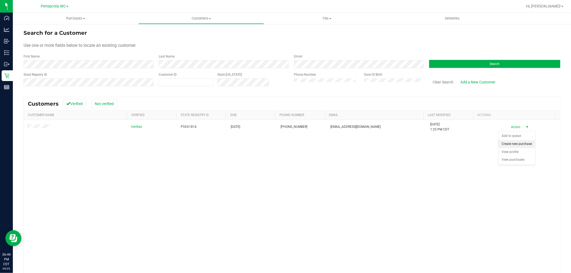
click at [513, 142] on li "Create new purchase" at bounding box center [517, 144] width 37 height 8
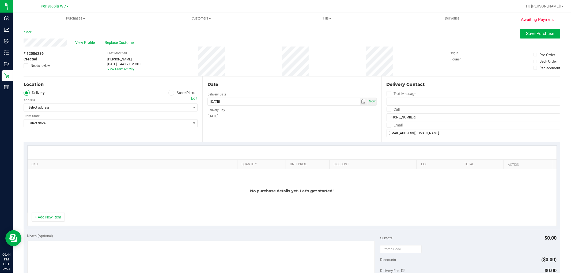
click at [172, 92] on span at bounding box center [171, 93] width 6 height 6
click at [0, 0] on input "Store Pickup" at bounding box center [0, 0] width 0 height 0
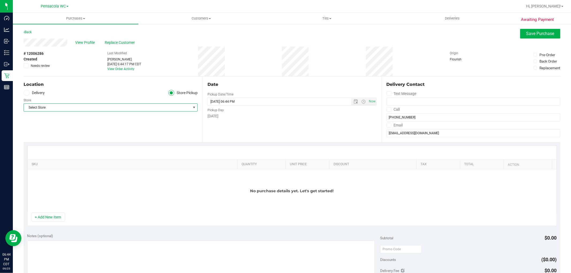
click at [76, 107] on span "Select Store" at bounding box center [107, 107] width 167 height 7
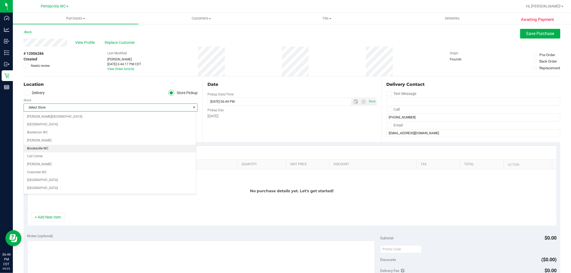
scroll to position [238, 0]
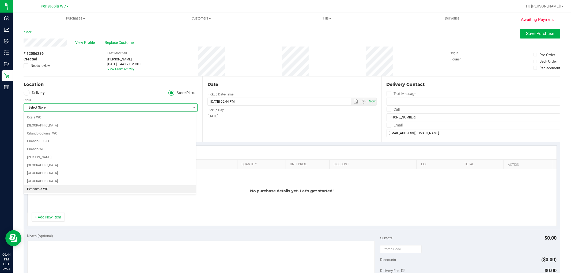
click at [44, 192] on li "Pensacola WC" at bounding box center [110, 190] width 172 height 8
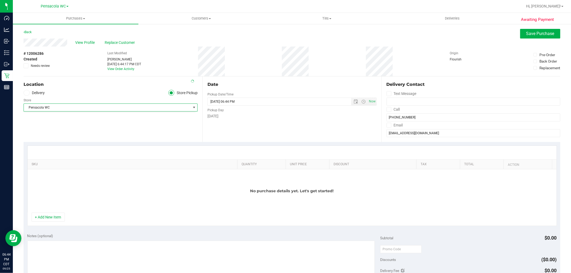
scroll to position [240, 0]
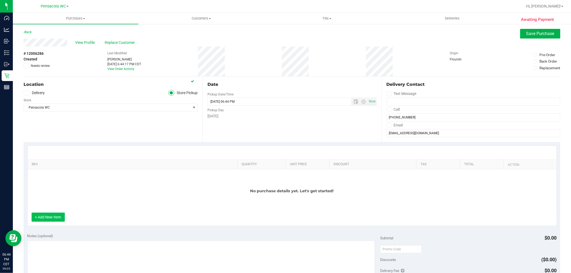
click at [57, 218] on button "+ Add New Item" at bounding box center [48, 217] width 33 height 9
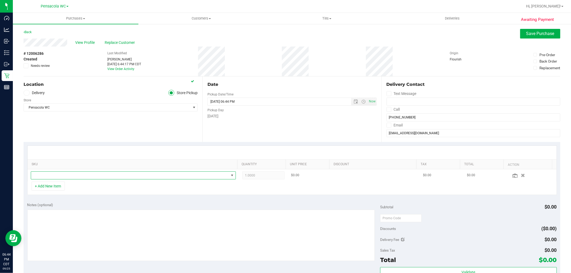
click at [63, 173] on span "NO DATA FOUND" at bounding box center [130, 175] width 198 height 7
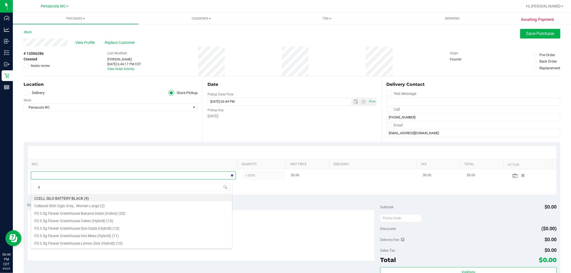
scroll to position [8, 200]
type input "gsc"
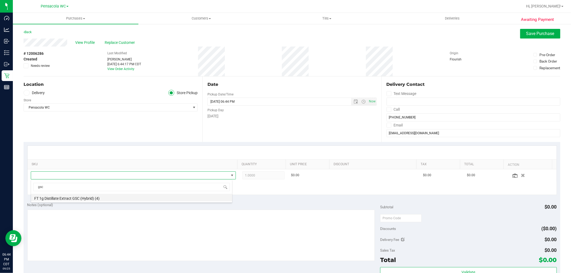
click at [64, 198] on li "FT 1g Distillate Extract GSC (Hybrid) (4)" at bounding box center [131, 197] width 201 height 7
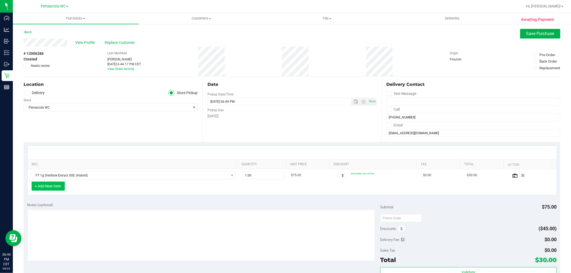
click at [44, 187] on button "+ Add New Item" at bounding box center [48, 186] width 33 height 9
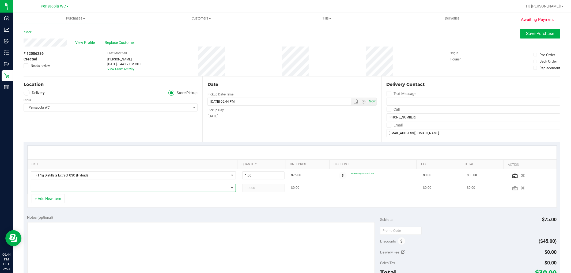
click at [44, 187] on span "NO DATA FOUND" at bounding box center [130, 188] width 198 height 7
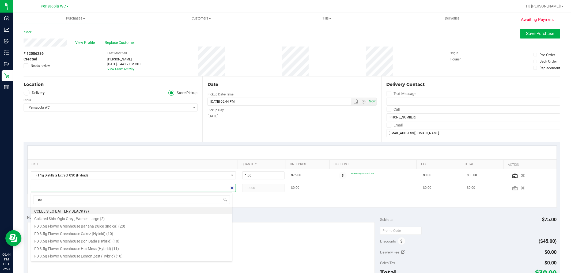
type input "ppu"
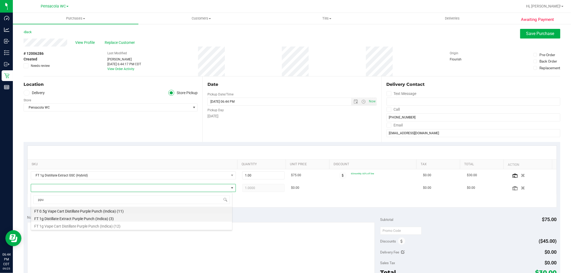
click at [70, 218] on li "FT 1g Distillate Extract Purple Punch (Indica) (3)" at bounding box center [131, 218] width 201 height 7
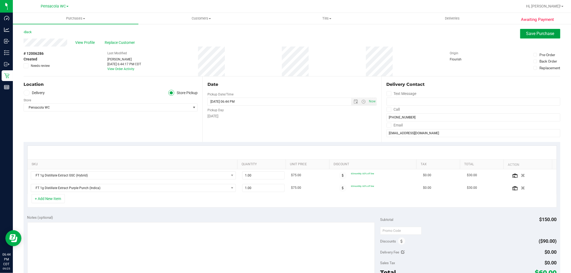
click at [520, 34] on button "Save Purchase" at bounding box center [540, 34] width 40 height 10
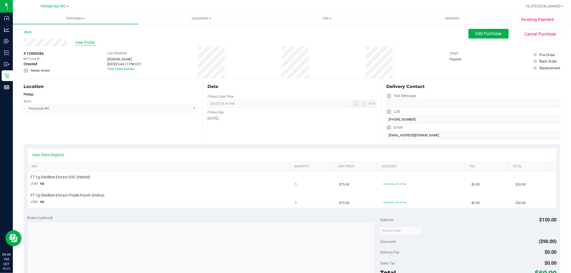
click at [78, 42] on span "View Profile" at bounding box center [85, 43] width 21 height 6
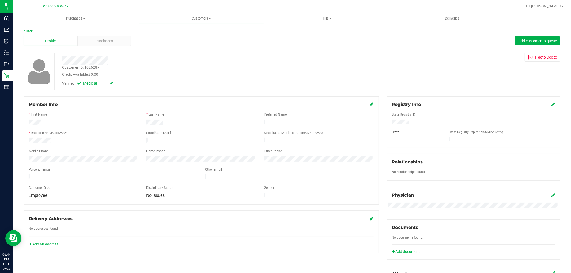
scroll to position [149, 0]
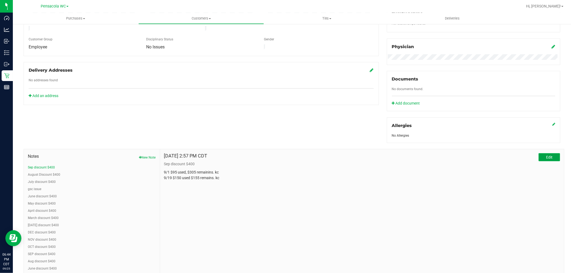
click at [546, 157] on span "Edit" at bounding box center [549, 157] width 6 height 4
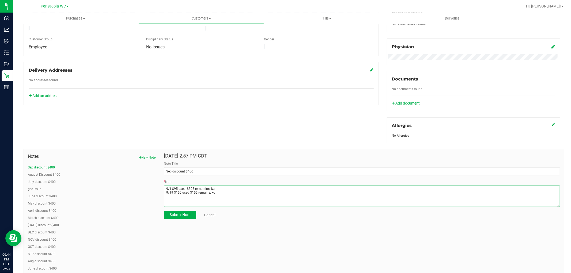
click at [268, 194] on textarea "* Note" at bounding box center [362, 196] width 396 height 21
type textarea "9/1 $95 used, $305 remainins. kc 9/19 $150 used $155 remains. kc 9/25 $150 used…"
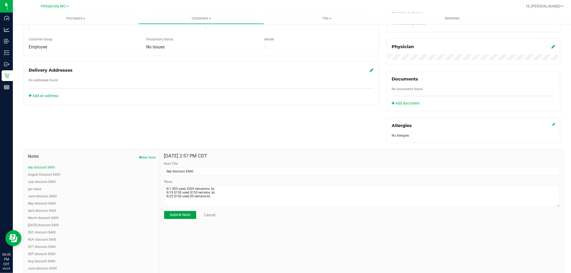
click at [185, 217] on span "Submit Note" at bounding box center [180, 215] width 21 height 4
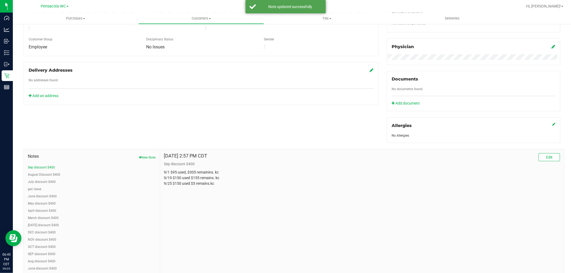
scroll to position [0, 0]
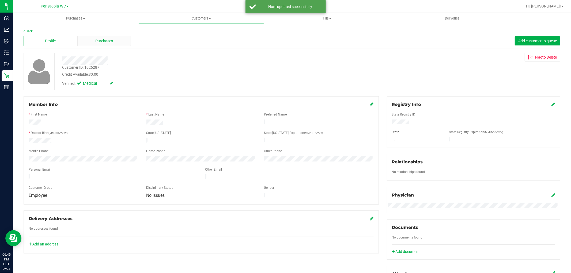
click at [94, 43] on div "Purchases" at bounding box center [104, 41] width 54 height 10
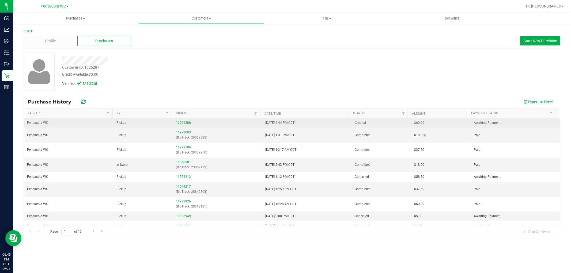
click at [188, 125] on div "12006286" at bounding box center [217, 123] width 83 height 5
click at [187, 123] on link "12006286" at bounding box center [183, 123] width 15 height 4
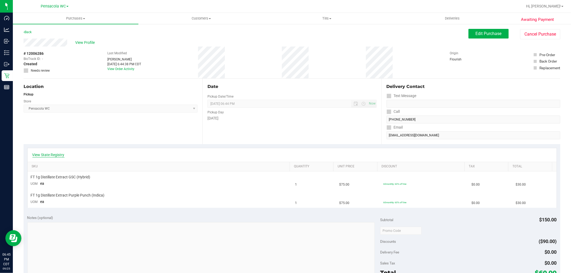
click at [42, 154] on link "View State Registry" at bounding box center [48, 154] width 32 height 5
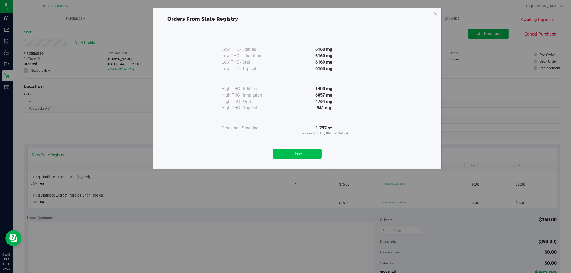
click at [304, 150] on button "Close" at bounding box center [297, 154] width 49 height 10
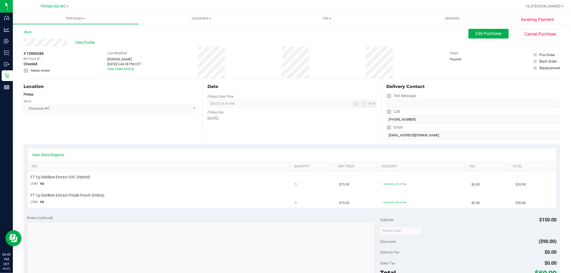
scroll to position [89, 0]
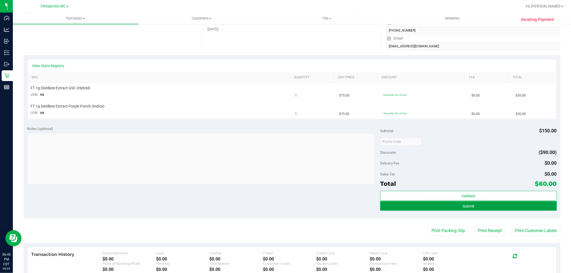
click at [484, 206] on button "Submit" at bounding box center [468, 206] width 177 height 10
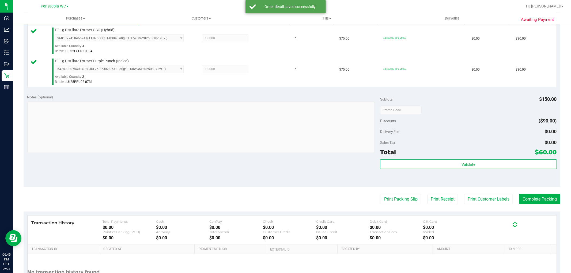
scroll to position [178, 0]
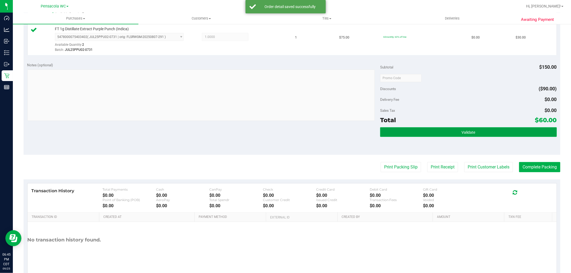
click at [421, 132] on button "Validate" at bounding box center [468, 132] width 177 height 10
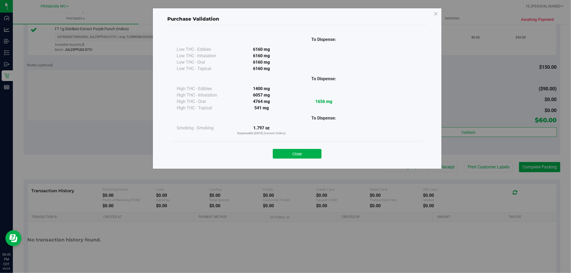
click at [291, 158] on button "Close" at bounding box center [297, 154] width 49 height 10
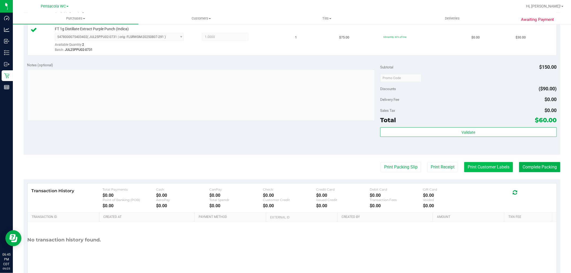
click at [498, 167] on button "Print Customer Labels" at bounding box center [488, 167] width 49 height 10
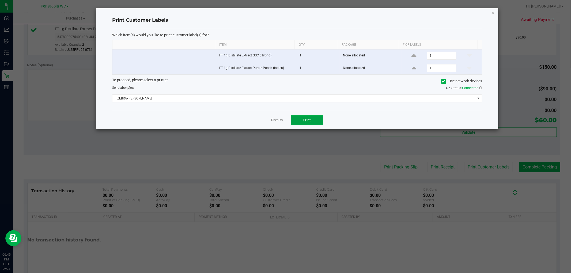
click at [314, 121] on button "Print" at bounding box center [307, 120] width 32 height 10
click at [276, 119] on link "Dismiss" at bounding box center [278, 120] width 12 height 5
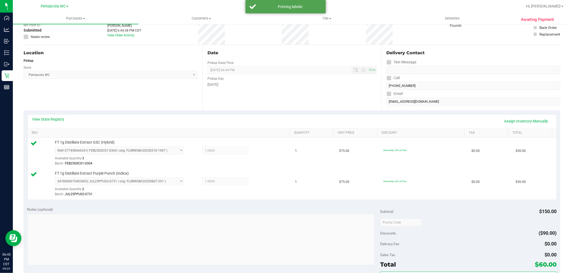
scroll to position [0, 0]
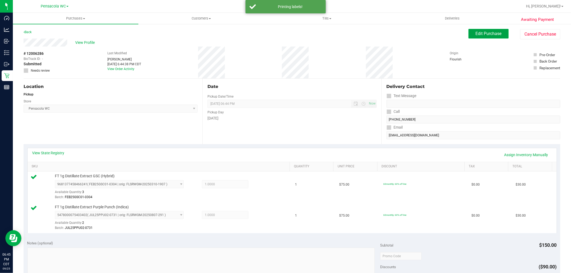
click at [476, 34] on span "Edit Purchase" at bounding box center [489, 33] width 26 height 5
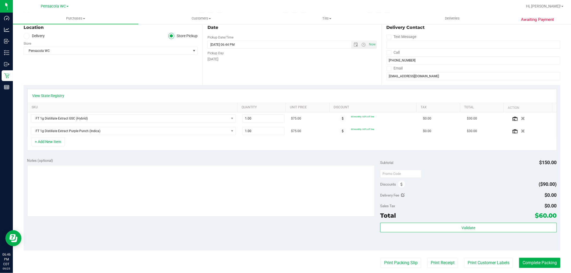
scroll to position [59, 0]
click at [401, 183] on icon at bounding box center [402, 185] width 2 height 4
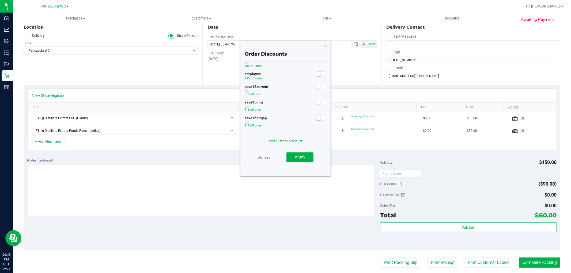
scroll to position [27, 0]
click at [316, 69] on div "2singleprerolls $10 off order AIQ10 10% off order employee 75% off order save15…" at bounding box center [286, 98] width 82 height 73
click at [317, 77] on div "employee 75% off order" at bounding box center [286, 76] width 82 height 13
click at [316, 74] on span at bounding box center [321, 74] width 11 height 5
click at [302, 158] on span "Apply" at bounding box center [300, 157] width 10 height 5
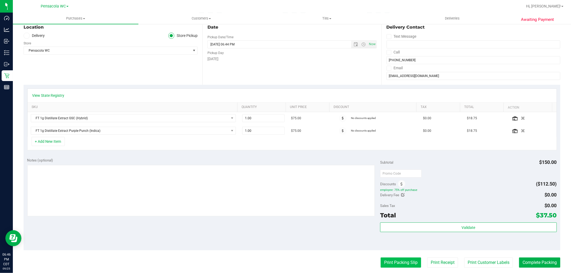
click at [408, 263] on button "Print Packing Slip" at bounding box center [401, 263] width 40 height 10
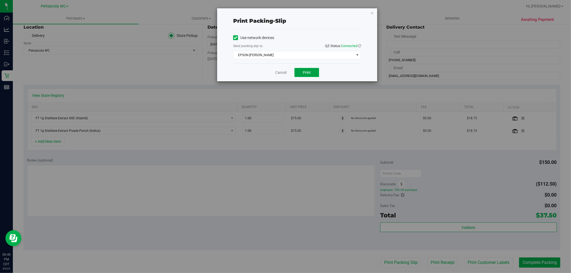
click at [317, 73] on button "Print" at bounding box center [307, 72] width 25 height 9
click at [283, 73] on link "Cancel" at bounding box center [280, 73] width 11 height 6
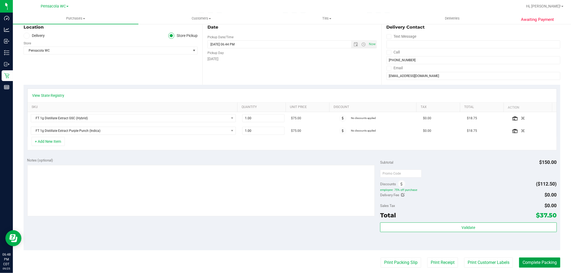
click at [540, 267] on button "Complete Packing" at bounding box center [539, 263] width 41 height 10
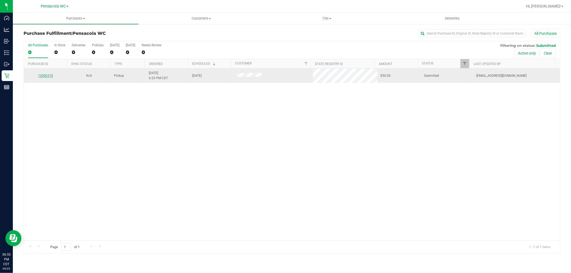
click at [47, 74] on link "12006310" at bounding box center [45, 76] width 15 height 4
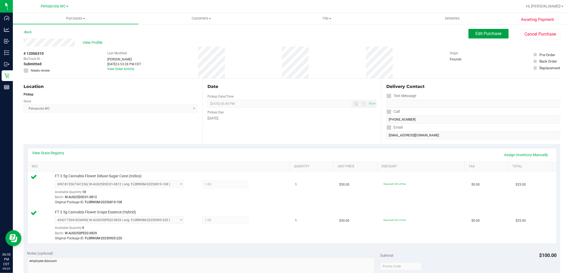
click at [487, 37] on button "Edit Purchase" at bounding box center [489, 34] width 40 height 10
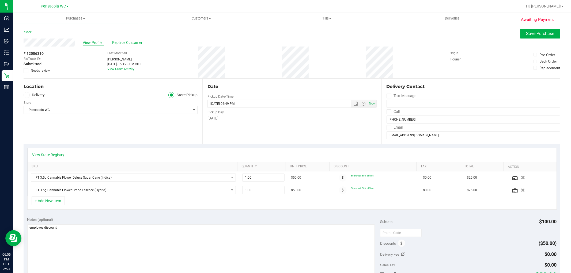
click at [97, 42] on span "View Profile" at bounding box center [93, 43] width 21 height 6
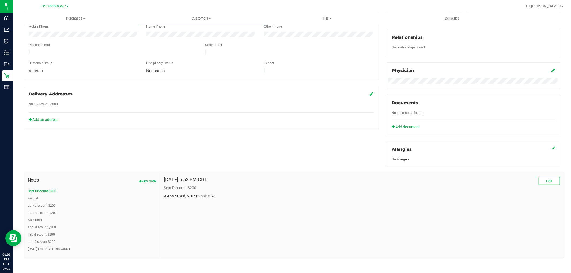
scroll to position [127, 0]
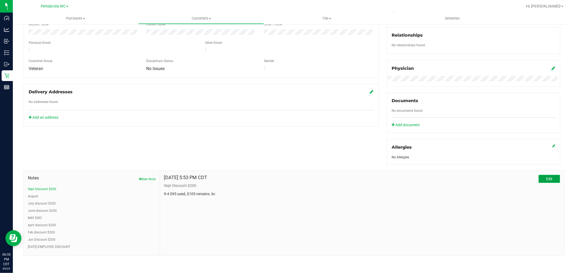
click at [545, 175] on button "Edit" at bounding box center [549, 179] width 21 height 8
click at [228, 208] on textarea "* Note" at bounding box center [362, 218] width 396 height 21
type textarea "9-4 $95 used, $105 remains. kc 9/25 $100 used $5 remains. kc"
click at [178, 238] on span "Submit Note" at bounding box center [180, 237] width 21 height 4
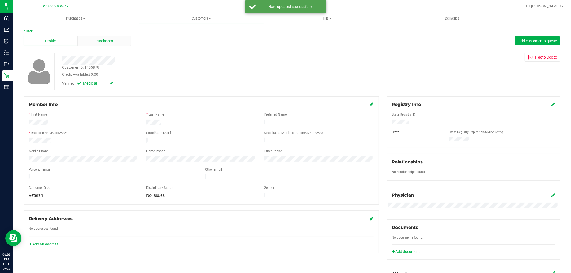
click at [114, 38] on div "Purchases" at bounding box center [104, 41] width 54 height 10
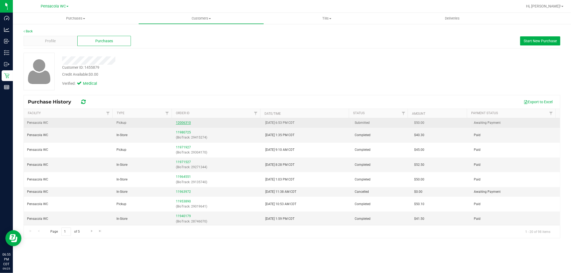
click at [186, 122] on link "12006310" at bounding box center [183, 123] width 15 height 4
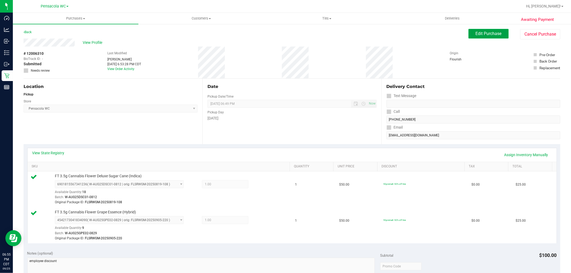
click at [496, 34] on span "Edit Purchase" at bounding box center [489, 33] width 26 height 5
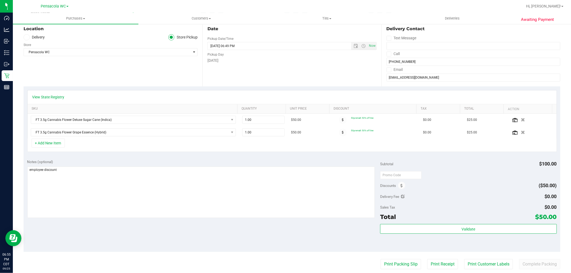
scroll to position [59, 0]
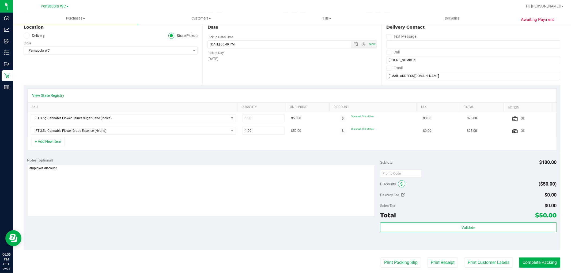
click at [401, 184] on span at bounding box center [401, 184] width 7 height 7
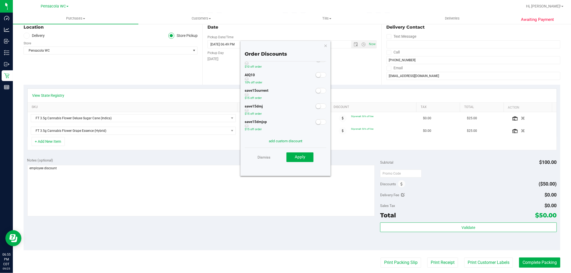
scroll to position [14, 0]
click at [264, 157] on link "Dismiss" at bounding box center [264, 158] width 13 height 10
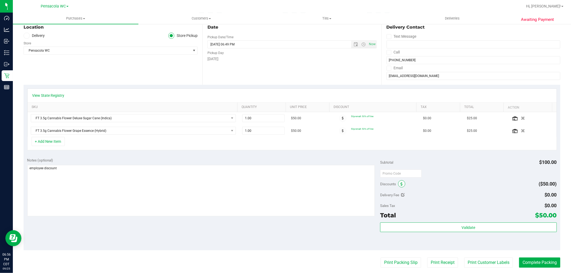
click at [398, 183] on span at bounding box center [401, 184] width 7 height 7
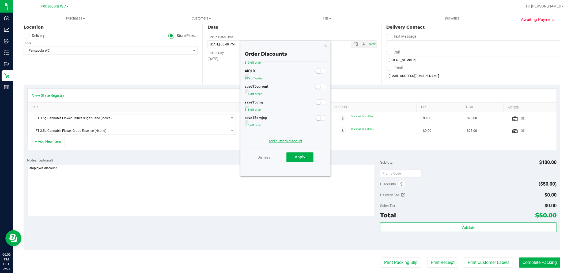
click at [289, 142] on link "add custom discount" at bounding box center [285, 141] width 33 height 4
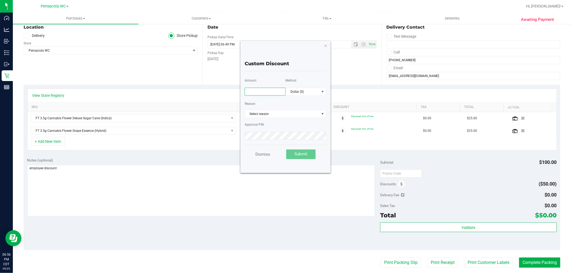
click at [267, 90] on input "text" at bounding box center [265, 92] width 41 height 8
type input "75.00"
click at [295, 92] on span "Dollar ($)" at bounding box center [303, 91] width 34 height 7
click at [294, 108] on li "Percentage (%)" at bounding box center [306, 110] width 40 height 9
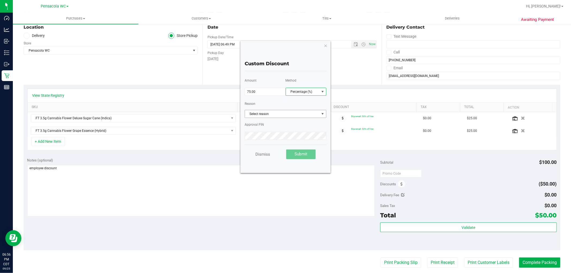
click at [272, 112] on span "Select reason" at bounding box center [282, 113] width 75 height 7
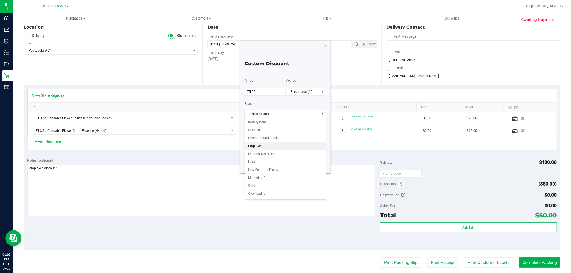
click at [268, 145] on li "Employee" at bounding box center [285, 146] width 81 height 8
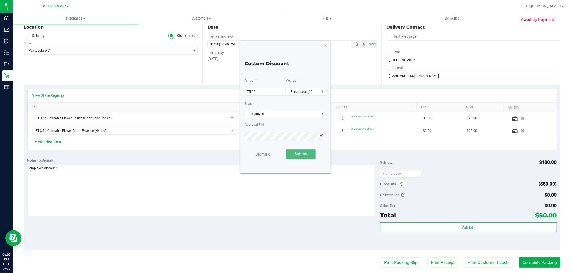
click at [304, 154] on span "Submit" at bounding box center [301, 154] width 13 height 5
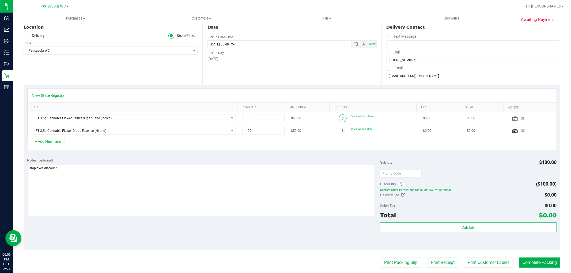
click at [339, 117] on span at bounding box center [343, 119] width 8 height 8
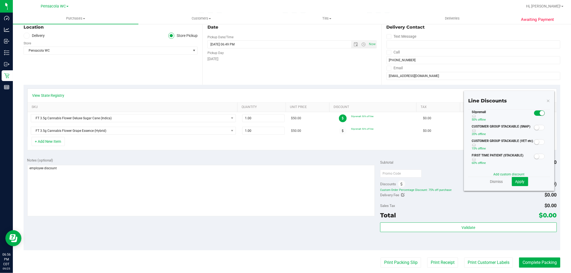
click at [534, 112] on span at bounding box center [539, 113] width 11 height 5
click at [516, 178] on button "Apply" at bounding box center [520, 181] width 16 height 9
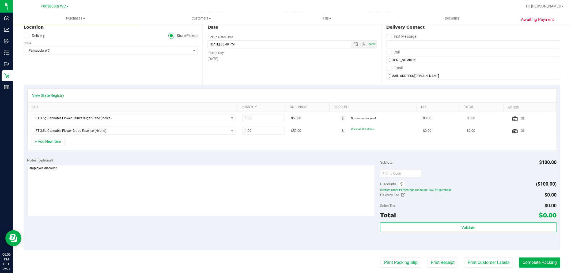
click at [342, 131] on icon at bounding box center [343, 130] width 2 height 3
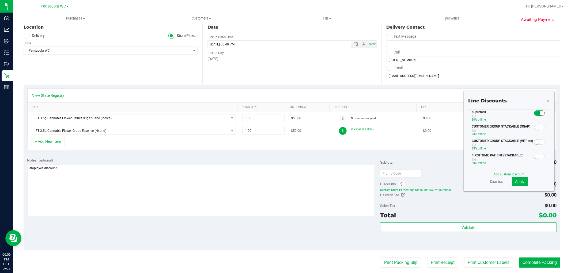
click at [534, 114] on span at bounding box center [539, 113] width 11 height 5
click at [517, 180] on span "Apply" at bounding box center [520, 182] width 9 height 4
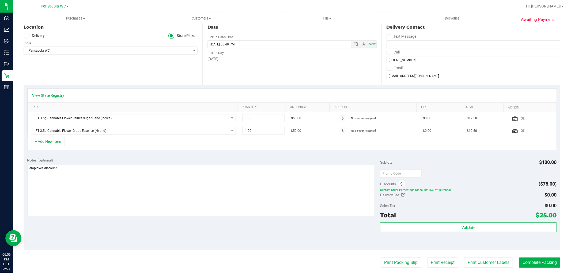
scroll to position [89, 0]
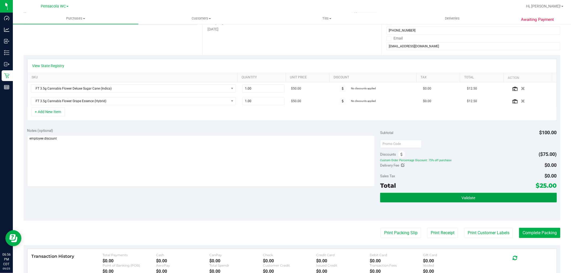
click at [478, 198] on button "Validate" at bounding box center [468, 198] width 177 height 10
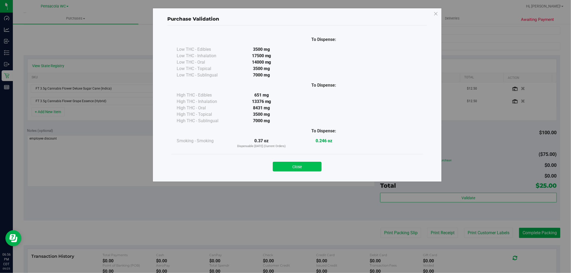
click at [310, 170] on button "Close" at bounding box center [297, 167] width 49 height 10
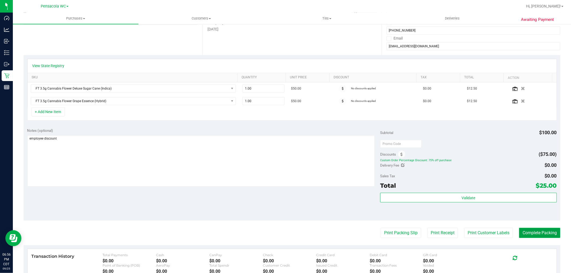
click at [538, 232] on button "Complete Packing" at bounding box center [539, 233] width 41 height 10
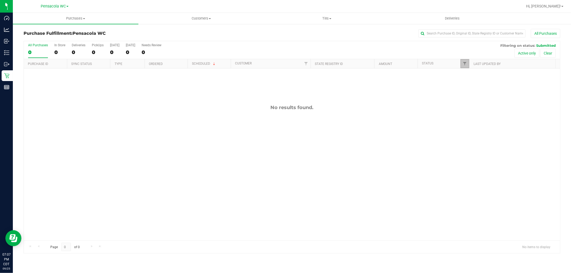
click at [462, 63] on link "Filter" at bounding box center [465, 63] width 9 height 9
click at [470, 120] on li "Packed" at bounding box center [491, 123] width 55 height 6
click at [470, 123] on label "Packed" at bounding box center [474, 122] width 16 height 3
click at [470, 123] on input "Packed" at bounding box center [467, 122] width 3 height 3
checkbox input "true"
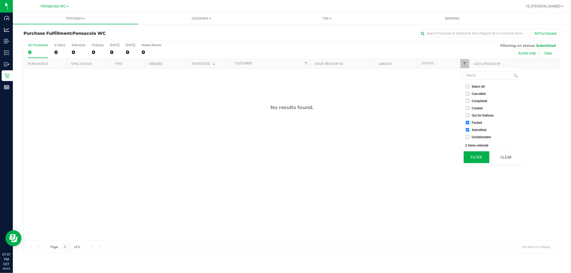
click at [475, 157] on button "Filter" at bounding box center [477, 158] width 26 height 12
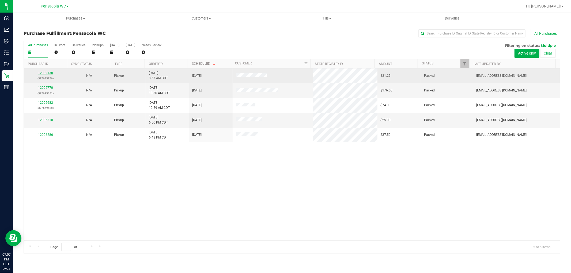
click at [41, 72] on link "12002138" at bounding box center [45, 73] width 15 height 4
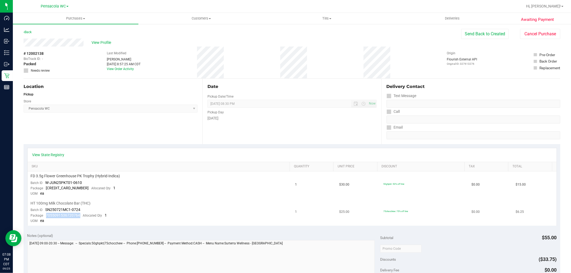
drag, startPoint x: 46, startPoint y: 216, endPoint x: 81, endPoint y: 217, distance: 35.4
click at [81, 217] on div "Package 7055091536720764 Allocated Qty 1" at bounding box center [69, 215] width 76 height 5
copy span "7055091536720764"
click at [27, 33] on link "Back" at bounding box center [28, 32] width 8 height 4
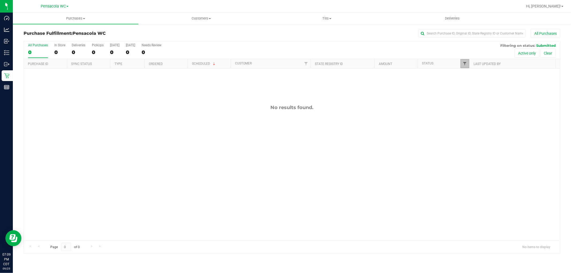
click at [464, 63] on span "Filter" at bounding box center [465, 64] width 4 height 4
click at [476, 121] on span "Packed" at bounding box center [477, 122] width 10 height 3
click at [470, 121] on input "Packed" at bounding box center [467, 122] width 3 height 3
checkbox input "true"
click at [476, 155] on button "Filter" at bounding box center [477, 158] width 26 height 12
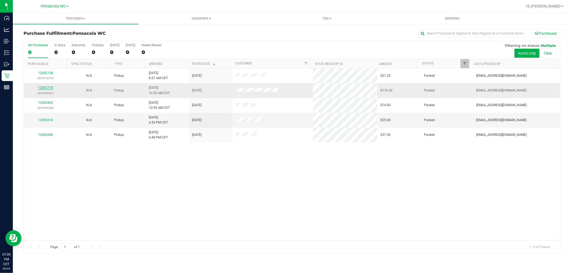
click at [47, 87] on link "12002770" at bounding box center [45, 88] width 15 height 4
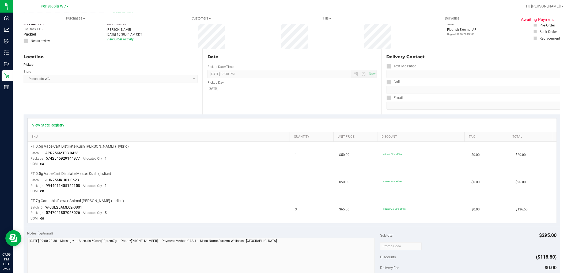
scroll to position [59, 0]
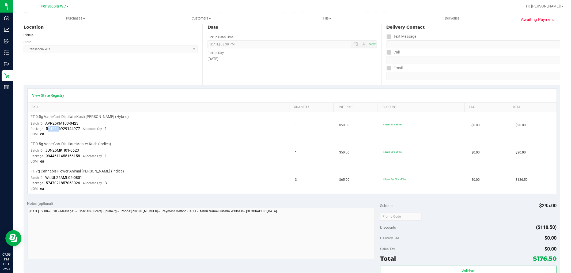
drag, startPoint x: 47, startPoint y: 129, endPoint x: 59, endPoint y: 128, distance: 12.3
click at [59, 128] on span "5742546929144977" at bounding box center [63, 129] width 34 height 4
click at [57, 138] on td "FT 0.5g Vape Cart Distillate Kush Mintz (Hybrid) Batch ID APR25KMT03-0423 Packa…" at bounding box center [160, 125] width 265 height 27
drag, startPoint x: 46, startPoint y: 127, endPoint x: 79, endPoint y: 129, distance: 33.2
click at [79, 129] on span "5742546929144977" at bounding box center [63, 129] width 34 height 4
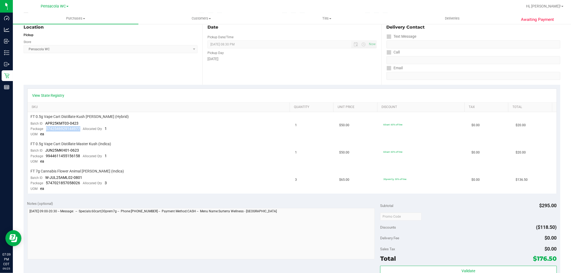
copy span "5742546929144977"
drag, startPoint x: 46, startPoint y: 157, endPoint x: 79, endPoint y: 159, distance: 33.6
click at [79, 159] on div "Package 9944611455156158 Allocated Qty 1" at bounding box center [69, 156] width 76 height 5
copy span "9944611455156158"
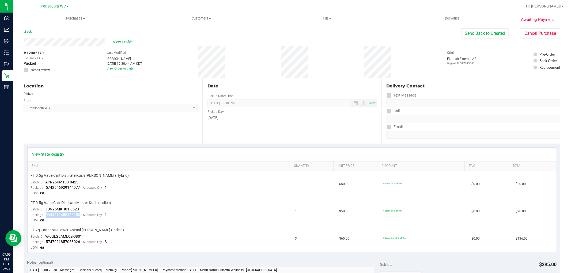
scroll to position [0, 0]
click at [28, 31] on link "Back" at bounding box center [28, 32] width 8 height 4
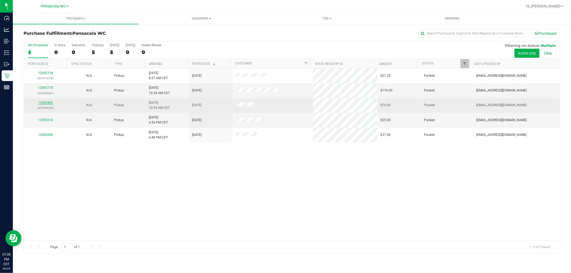
click at [46, 102] on link "12002982" at bounding box center [45, 103] width 15 height 4
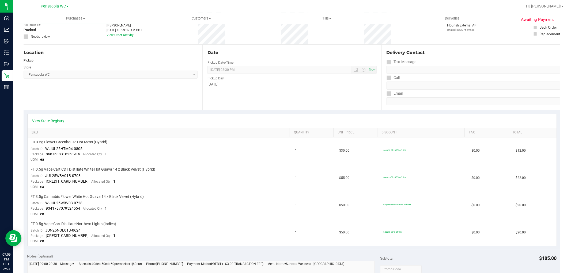
scroll to position [59, 0]
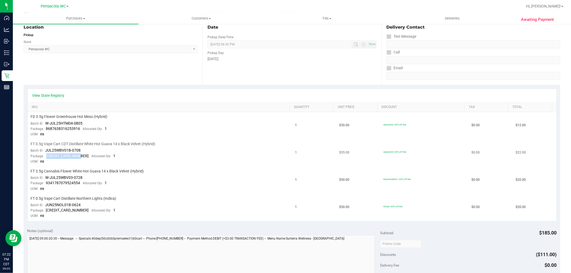
drag, startPoint x: 46, startPoint y: 157, endPoint x: 80, endPoint y: 157, distance: 33.5
click at [80, 157] on div "Package 2576082169413802 Allocated Qty 1" at bounding box center [73, 156] width 85 height 5
copy span "[CREDIT_CARD_NUMBER]"
drag, startPoint x: 45, startPoint y: 183, endPoint x: 81, endPoint y: 186, distance: 35.7
click at [81, 186] on div "Package 9341787079524554 Allocated Qty 1" at bounding box center [69, 183] width 76 height 5
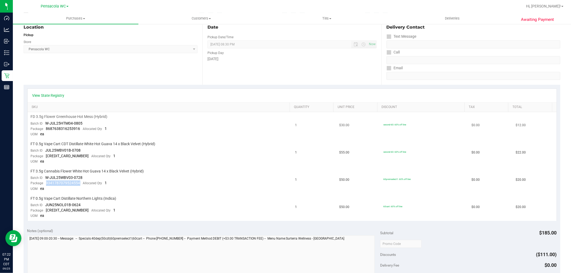
copy span "9341787079524554"
drag, startPoint x: 46, startPoint y: 209, endPoint x: 79, endPoint y: 213, distance: 33.7
click at [79, 213] on div "Package 3339340146772229 Allocated Qty 1" at bounding box center [73, 210] width 85 height 5
copy span "[CREDIT_CARD_NUMBER]"
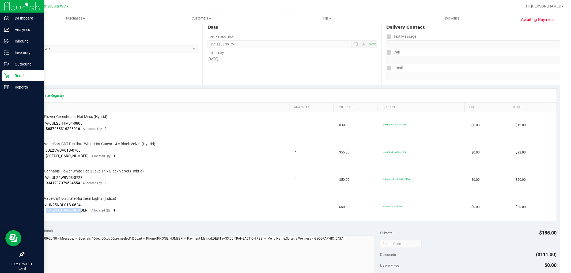
click at [14, 70] on div "Retail" at bounding box center [23, 75] width 42 height 11
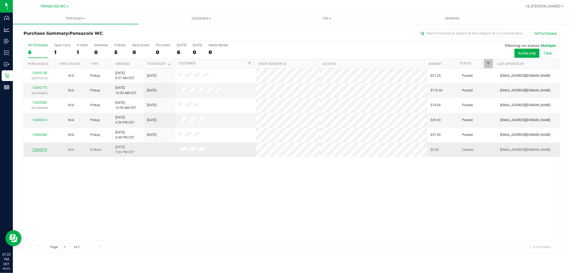
click at [46, 148] on link "12006370" at bounding box center [39, 150] width 15 height 4
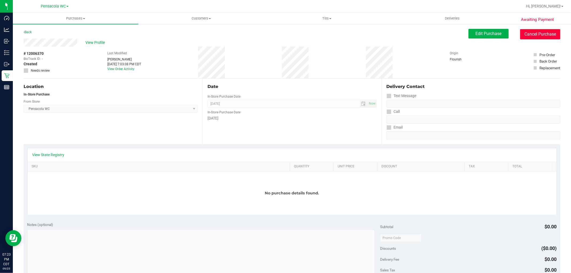
click at [530, 31] on button "Cancel Purchase" at bounding box center [540, 34] width 40 height 10
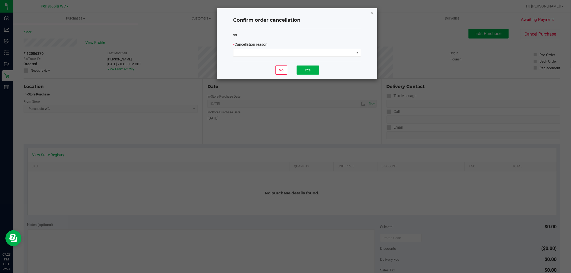
click at [297, 48] on div "* Cancellation reason" at bounding box center [297, 49] width 128 height 15
click at [297, 52] on span at bounding box center [294, 52] width 121 height 7
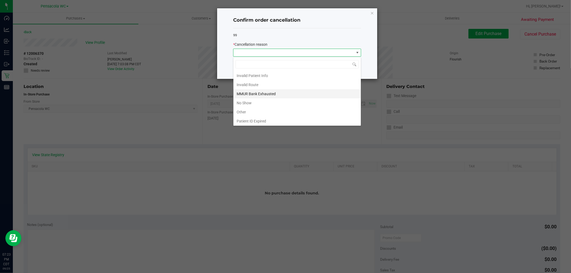
scroll to position [29, 0]
click at [247, 101] on li "Other" at bounding box center [297, 101] width 127 height 9
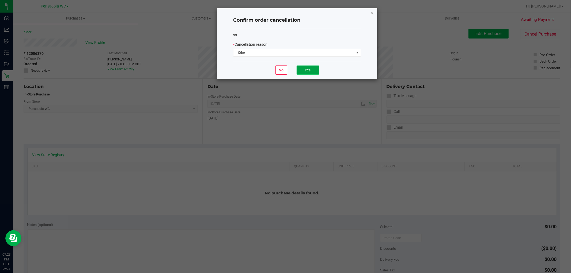
click at [301, 74] on button "Yes" at bounding box center [308, 70] width 22 height 9
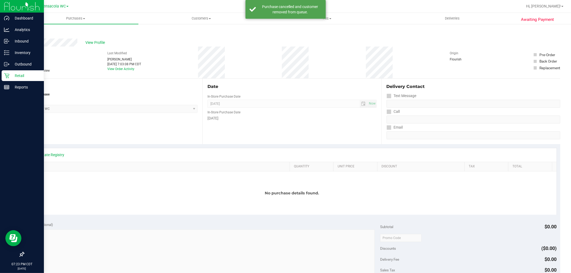
click at [10, 74] on p "Retail" at bounding box center [25, 76] width 32 height 6
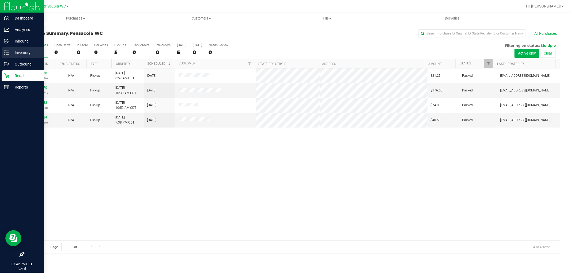
click at [28, 51] on p "Inventory" at bounding box center [25, 53] width 32 height 6
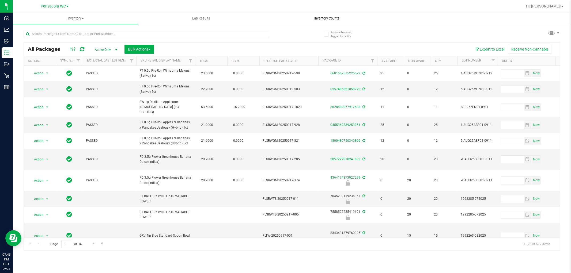
click at [321, 19] on span "Inventory Counts" at bounding box center [327, 18] width 40 height 5
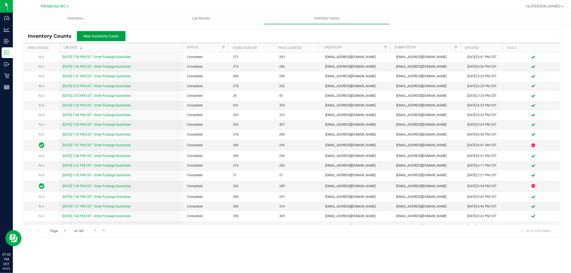
click at [118, 34] on span "New Inventory Count" at bounding box center [101, 36] width 35 height 4
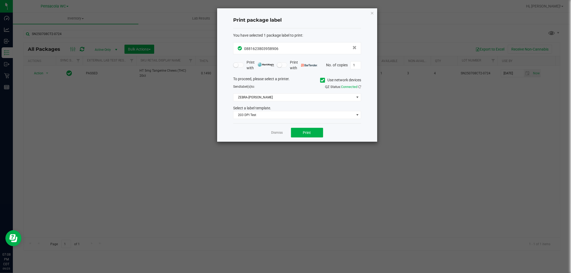
click at [277, 130] on app-cancel-button "Dismiss" at bounding box center [278, 133] width 12 height 6
click at [276, 134] on link "Dismiss" at bounding box center [278, 133] width 12 height 5
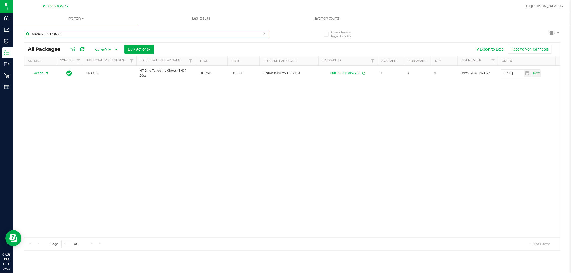
click at [79, 33] on input "SN250708CT2-0724" at bounding box center [147, 34] width 246 height 8
click at [86, 37] on input "SN250708CT2-0724" at bounding box center [147, 34] width 246 height 8
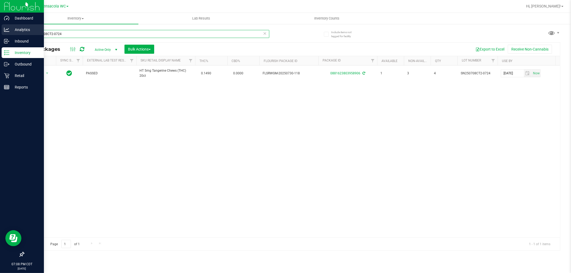
drag, startPoint x: 88, startPoint y: 36, endPoint x: 7, endPoint y: 35, distance: 81.7
click at [7, 35] on div "Dashboard Analytics Inbound Inventory Outbound Retail Reports 07:08 PM CDT [DAT…" at bounding box center [285, 136] width 571 height 273
paste input "705509153672076"
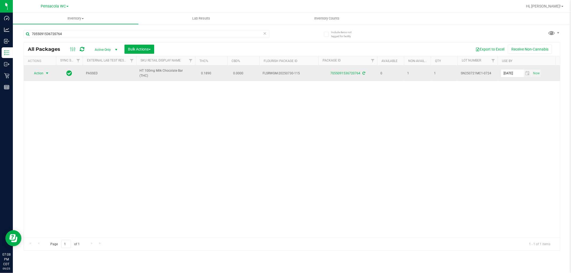
click at [44, 74] on span "select" at bounding box center [47, 73] width 7 height 7
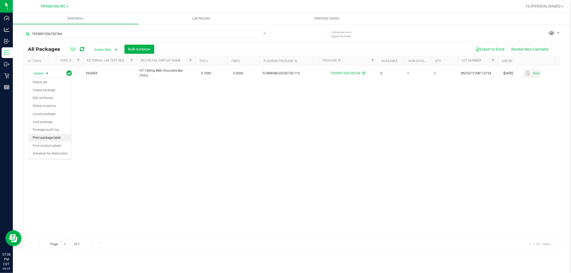
click at [45, 141] on li "Print package label" at bounding box center [50, 138] width 42 height 8
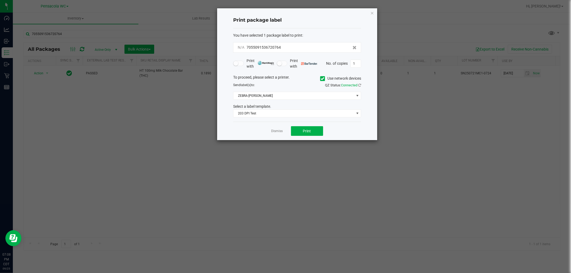
click at [320, 127] on div "Dismiss Print" at bounding box center [297, 131] width 128 height 18
click at [318, 130] on button "Print" at bounding box center [307, 133] width 32 height 10
drag, startPoint x: 279, startPoint y: 132, endPoint x: 259, endPoint y: 100, distance: 38.2
click at [279, 132] on link "Dismiss" at bounding box center [278, 133] width 12 height 5
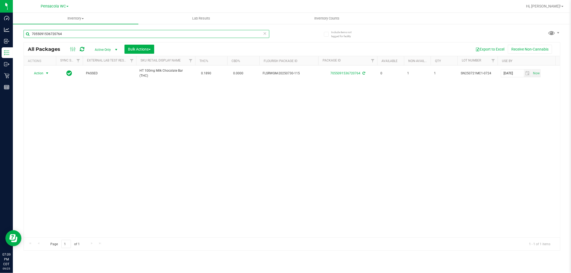
click at [72, 35] on input "7055091536720764" at bounding box center [147, 34] width 246 height 8
paste input "5742546929144977"
click at [71, 36] on input "5742546929144977" at bounding box center [147, 34] width 246 height 8
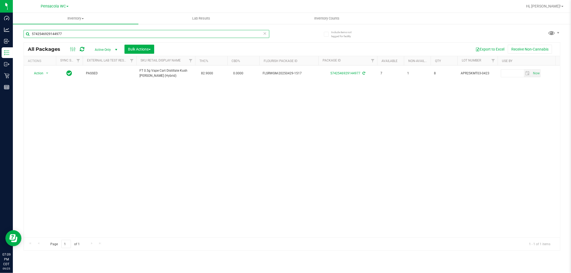
paste input "9944611455156158"
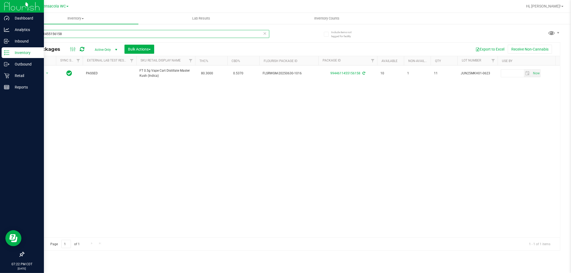
drag, startPoint x: 69, startPoint y: 37, endPoint x: 0, endPoint y: 48, distance: 69.6
click at [0, 48] on div "Dashboard Analytics Inbound Inventory Outbound Retail Reports 07:22 PM CDT [DAT…" at bounding box center [285, 136] width 571 height 273
paste input "[CREDIT_CARD_NUMBER]"
drag, startPoint x: 80, startPoint y: 35, endPoint x: 0, endPoint y: 53, distance: 81.6
click at [0, 53] on div "Dashboard Analytics Inbound Inventory Outbound Retail Reports 07:22 PM CDT [DAT…" at bounding box center [285, 136] width 571 height 273
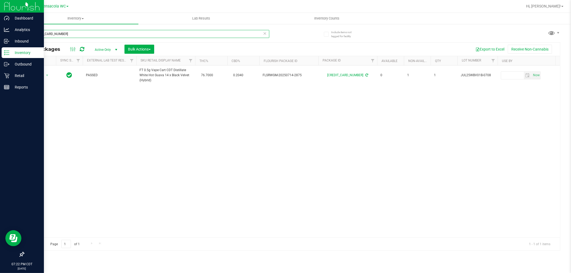
paste input "9341787079524554"
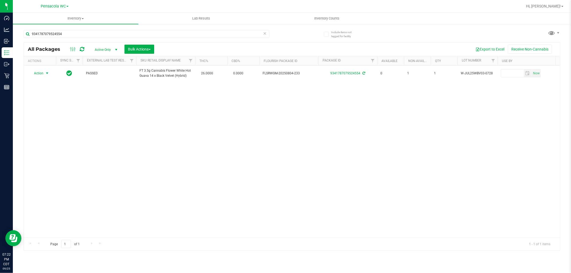
click at [44, 74] on span "select" at bounding box center [47, 73] width 7 height 7
click at [55, 136] on li "Print package label" at bounding box center [50, 138] width 42 height 8
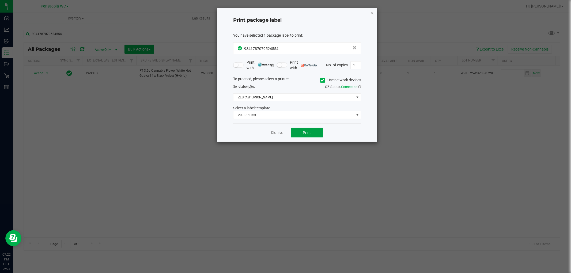
click at [319, 128] on button "Print" at bounding box center [307, 133] width 32 height 10
click at [281, 131] on link "Dismiss" at bounding box center [278, 133] width 12 height 5
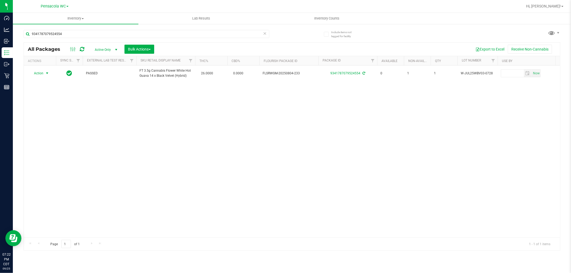
click at [73, 28] on div "9341787079524554" at bounding box center [158, 33] width 269 height 17
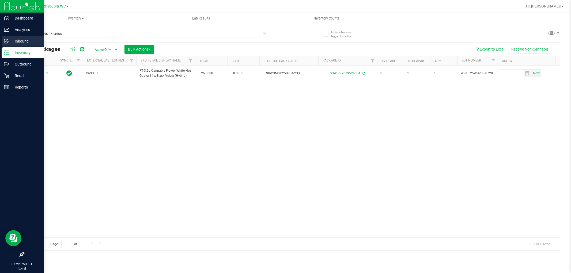
drag, startPoint x: 72, startPoint y: 34, endPoint x: 0, endPoint y: 47, distance: 72.9
click at [0, 47] on div "Dashboard Analytics Inbound Inventory Outbound Retail Reports 07:22 PM CDT [DAT…" at bounding box center [285, 136] width 571 height 273
paste input "[CREDIT_CARD_NUMBER]"
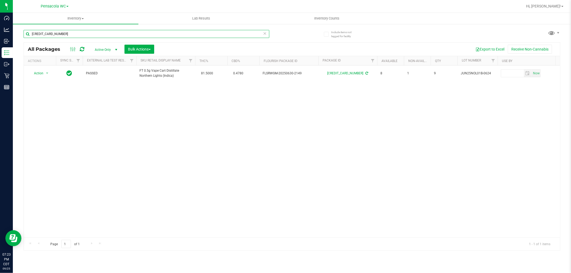
type input "[CREDIT_CARD_NUMBER]"
